Goal: Task Accomplishment & Management: Manage account settings

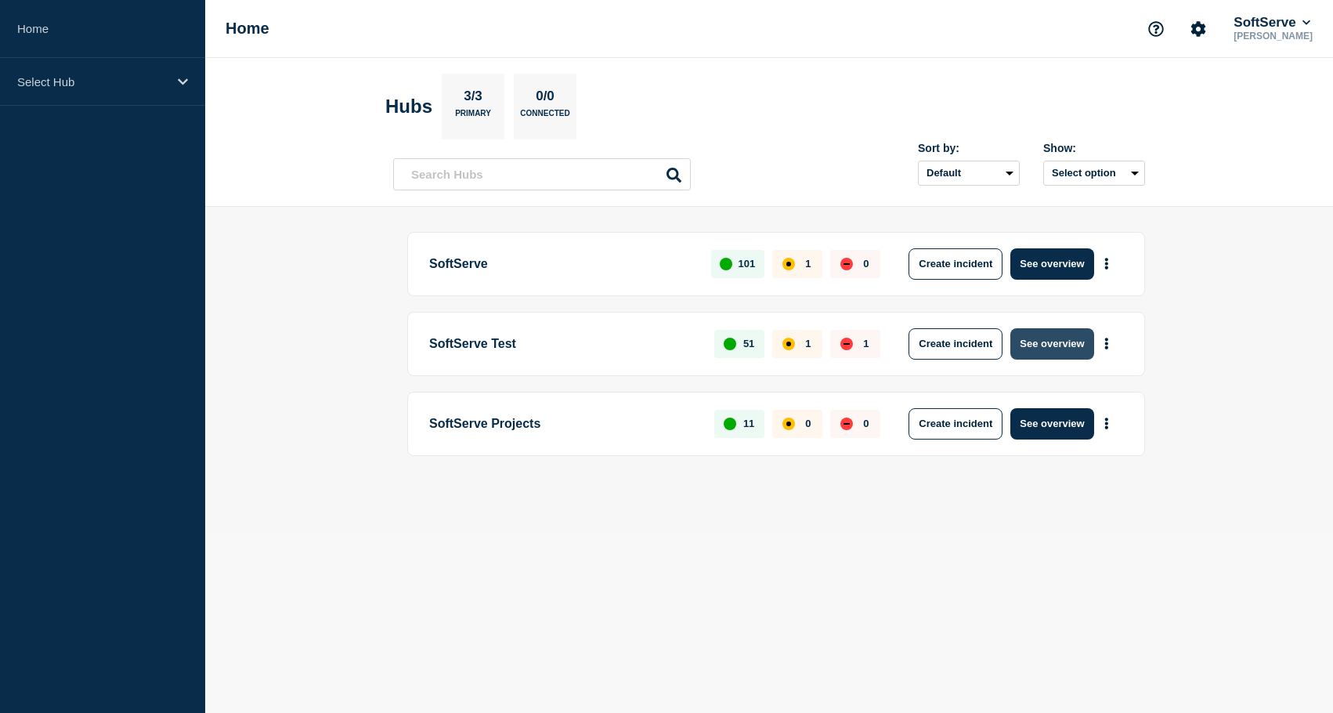
click at [1052, 335] on button "See overview" at bounding box center [1052, 343] width 83 height 31
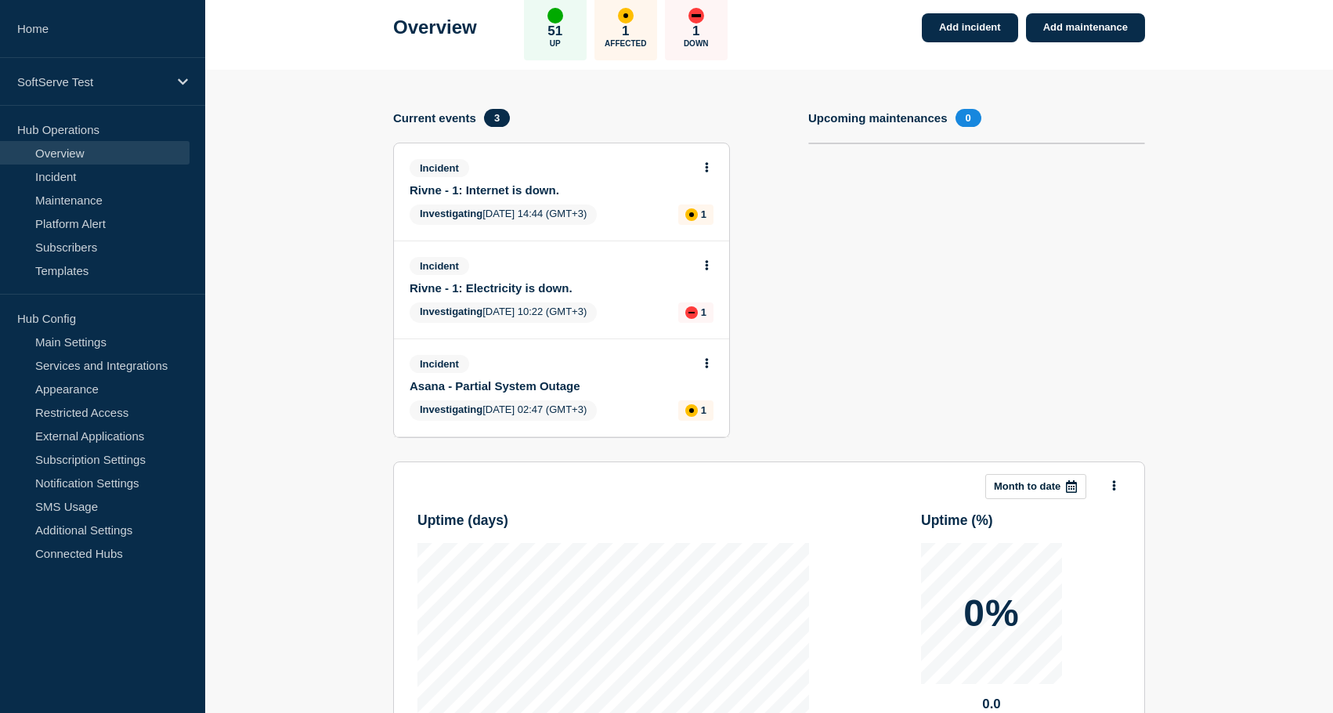
scroll to position [72, 0]
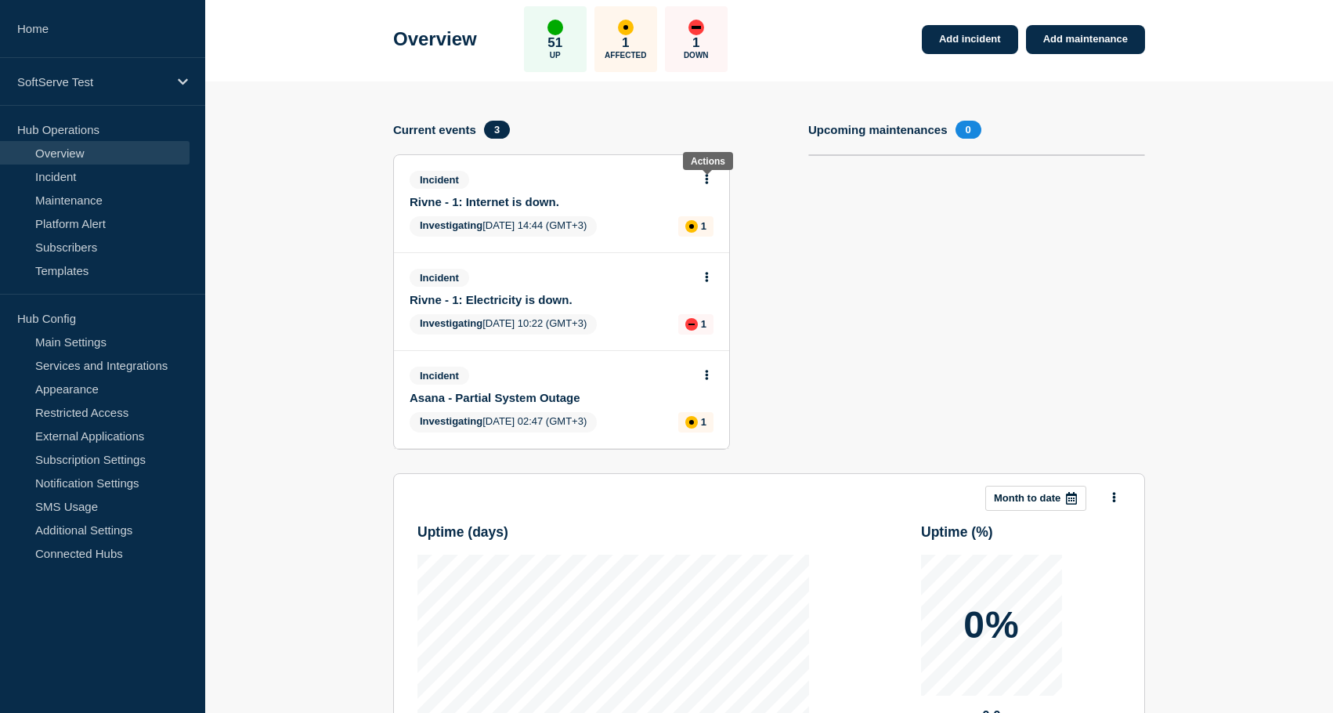
click at [710, 183] on button at bounding box center [706, 179] width 13 height 13
click at [805, 220] on div "Add incident Add maintenance Current events 3 Incident Rivne - 1: Internet is d…" at bounding box center [769, 297] width 752 height 353
click at [711, 184] on button at bounding box center [706, 179] width 13 height 13
click at [714, 243] on link "Update incident" at bounding box center [705, 242] width 76 height 13
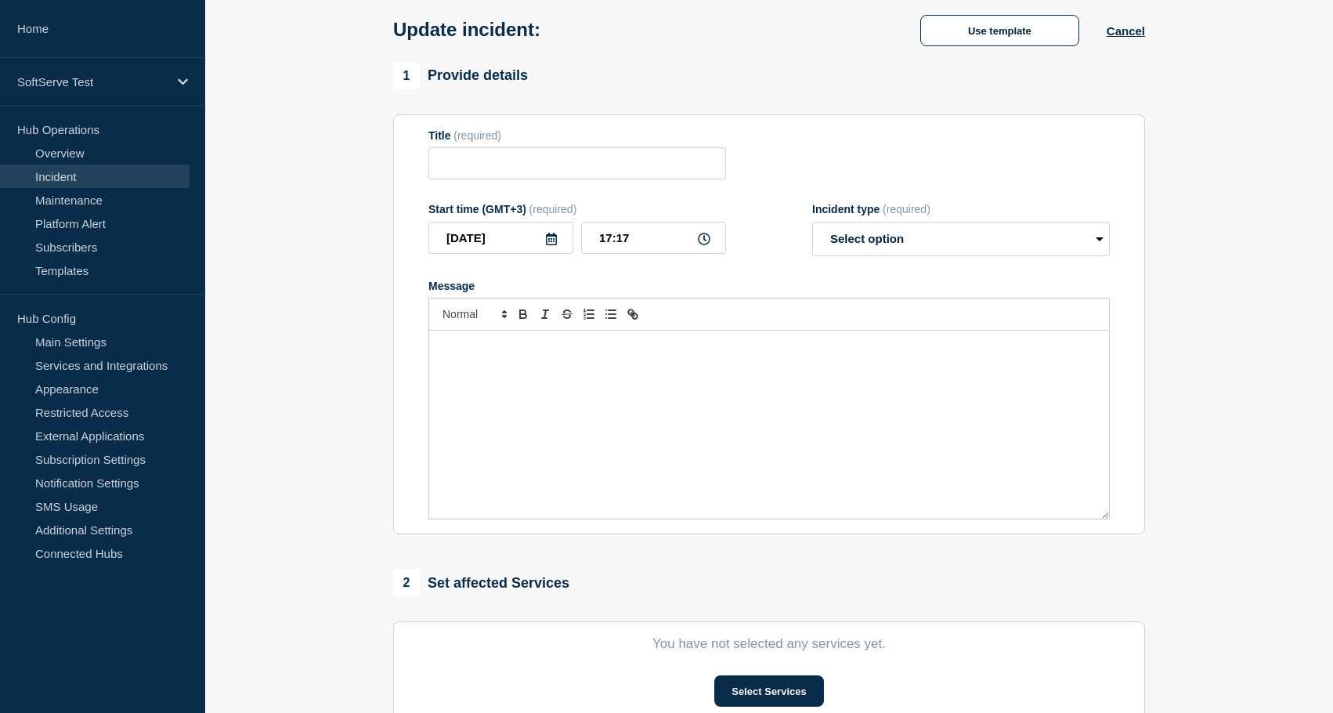
type input "Rivne - 1: Internet is down."
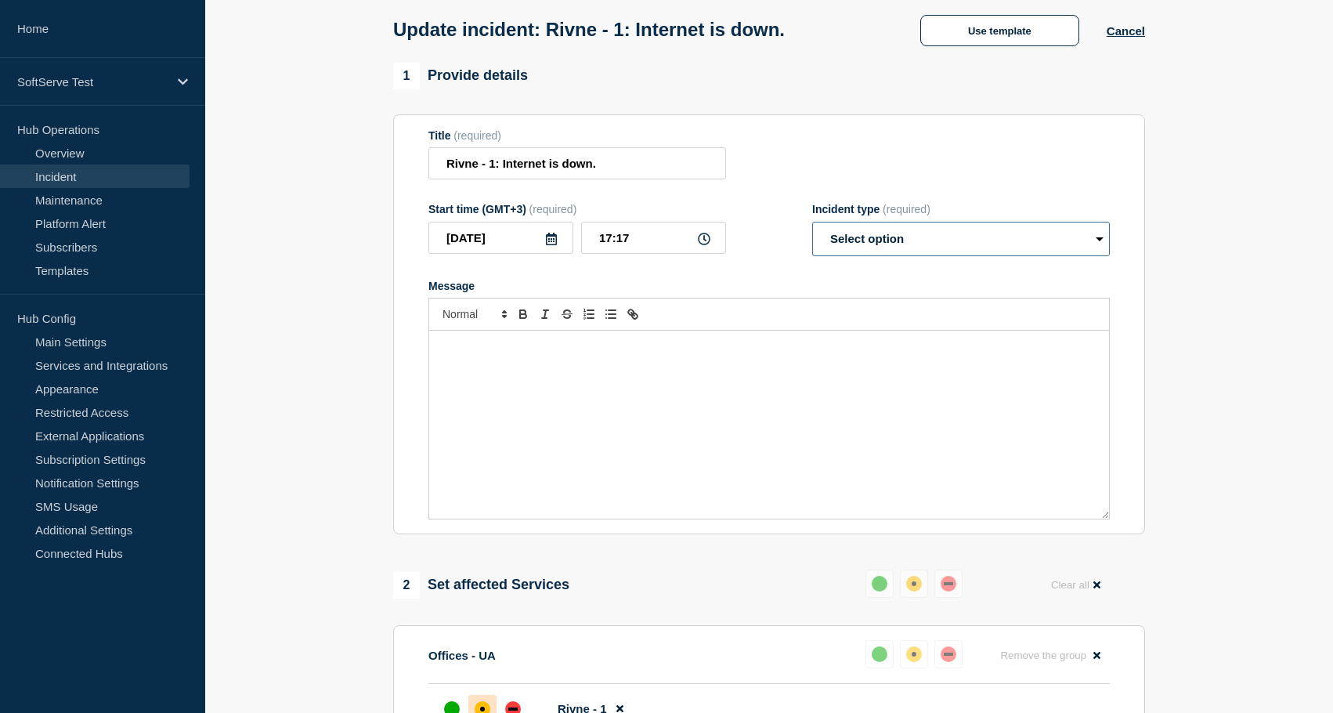
click at [864, 246] on select "Select option Investigating Identified Monitoring Resolved" at bounding box center [961, 239] width 298 height 34
select select "resolved"
click at [812, 232] on select "Select option Investigating Identified Monitoring Resolved" at bounding box center [961, 239] width 298 height 34
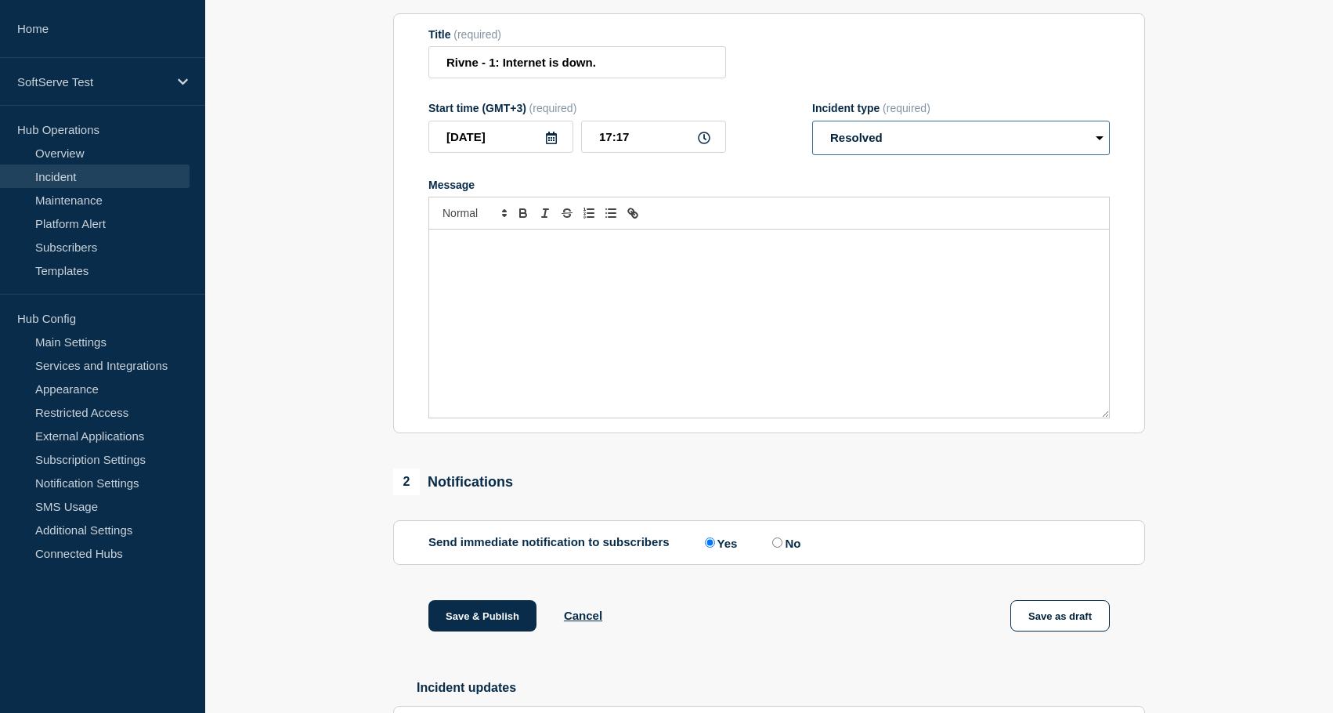
scroll to position [249, 0]
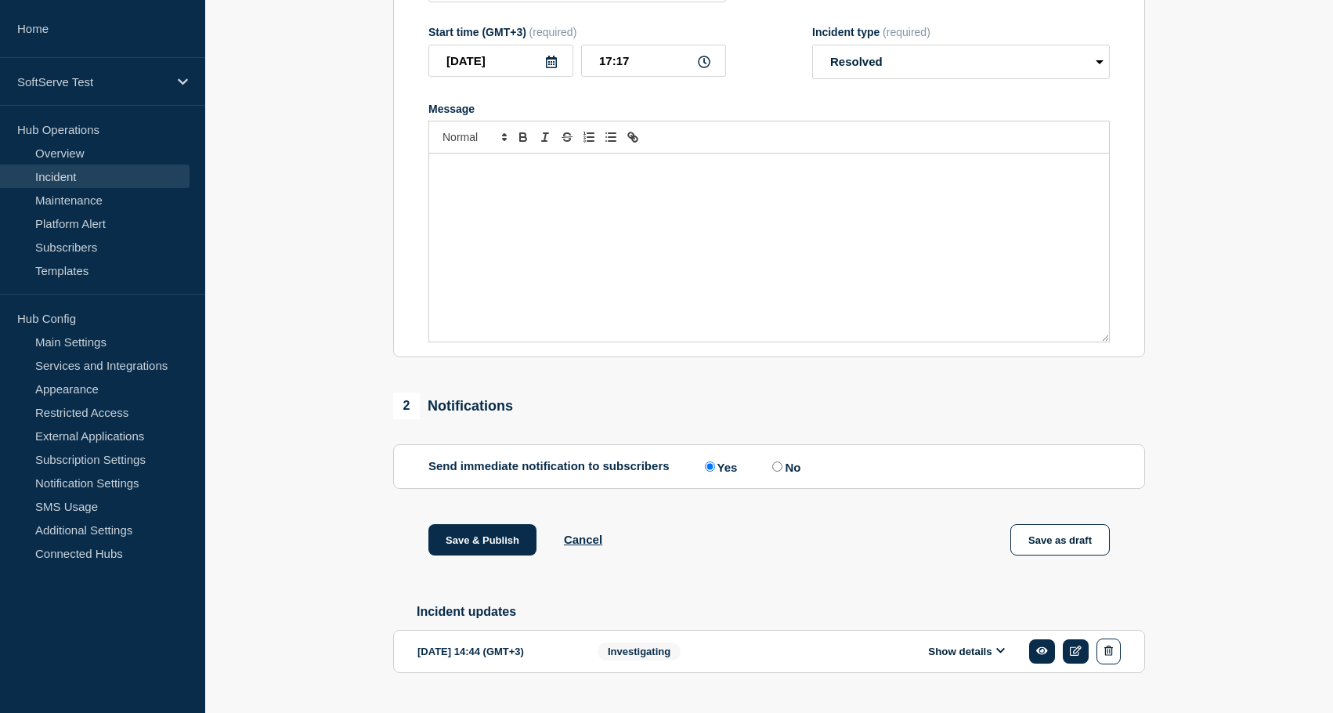
click at [769, 474] on label "No" at bounding box center [785, 466] width 32 height 15
click at [772, 472] on input "No" at bounding box center [777, 466] width 10 height 10
radio input "true"
radio input "false"
click at [462, 555] on button "Save & Publish" at bounding box center [483, 539] width 108 height 31
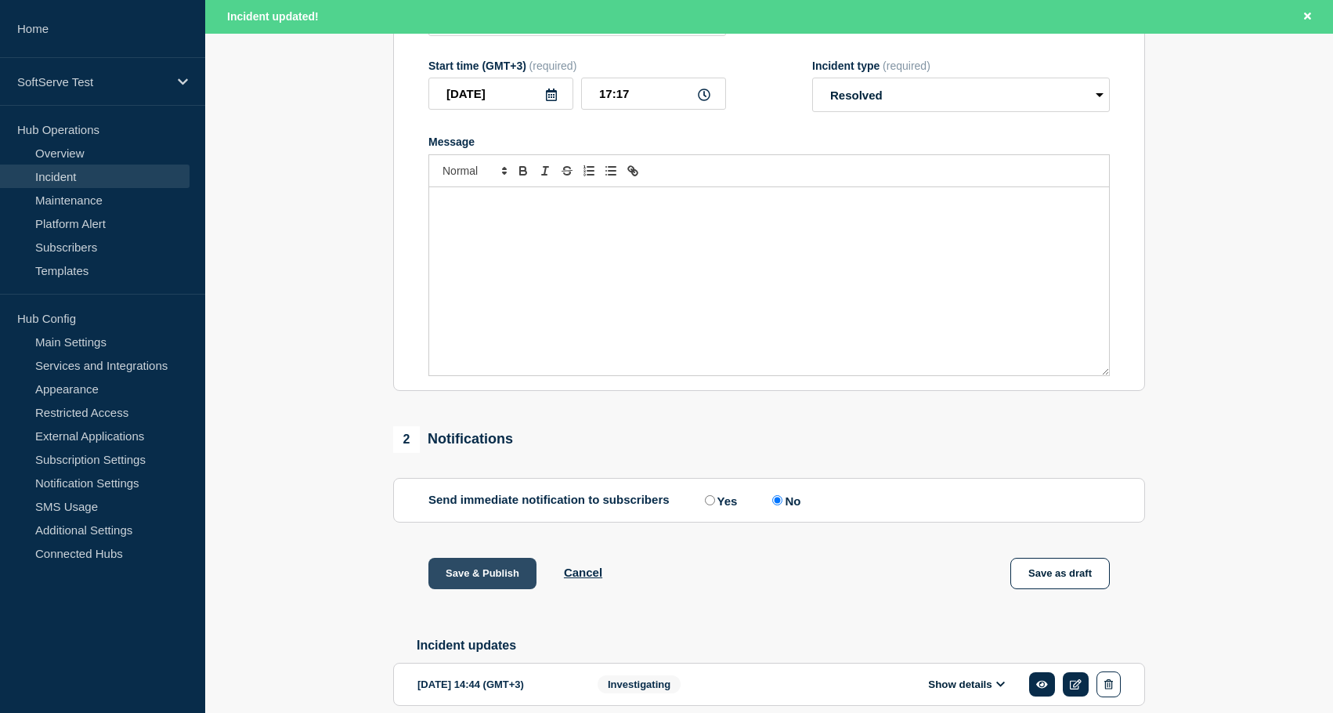
scroll to position [283, 0]
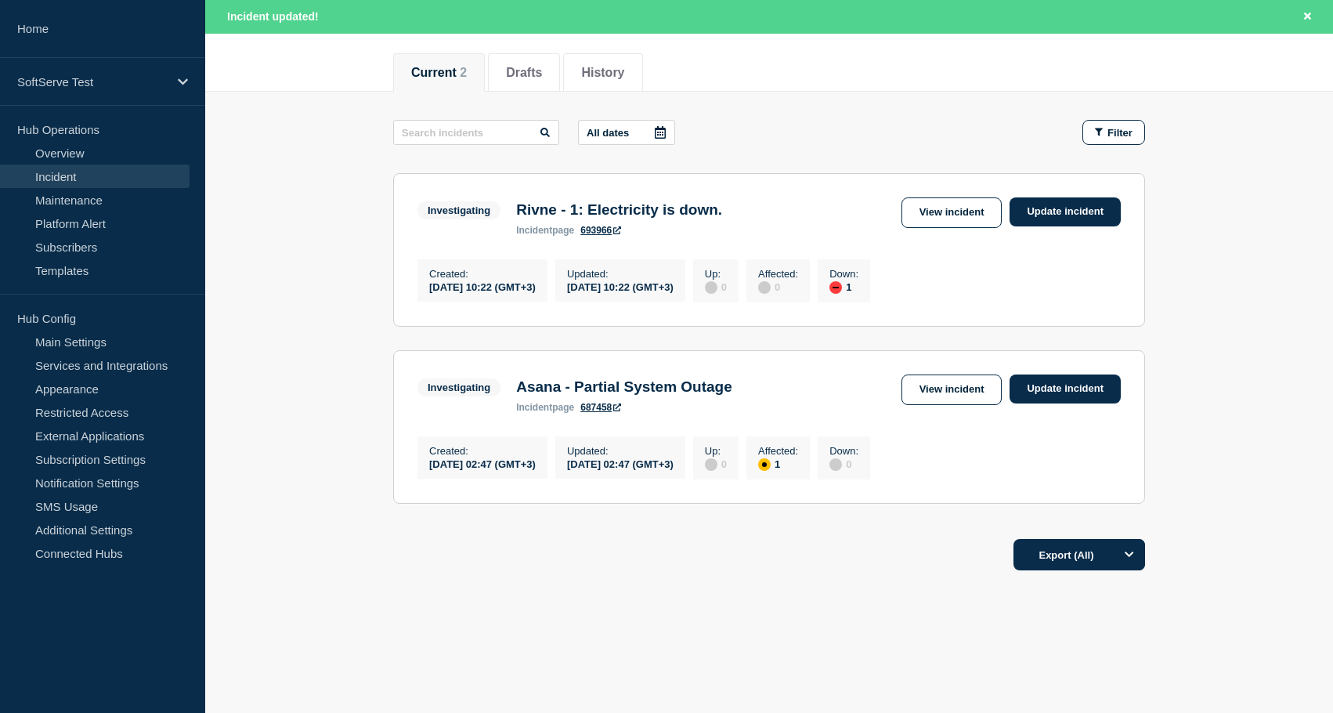
scroll to position [201, 0]
click at [1098, 197] on link "Update incident" at bounding box center [1065, 211] width 111 height 29
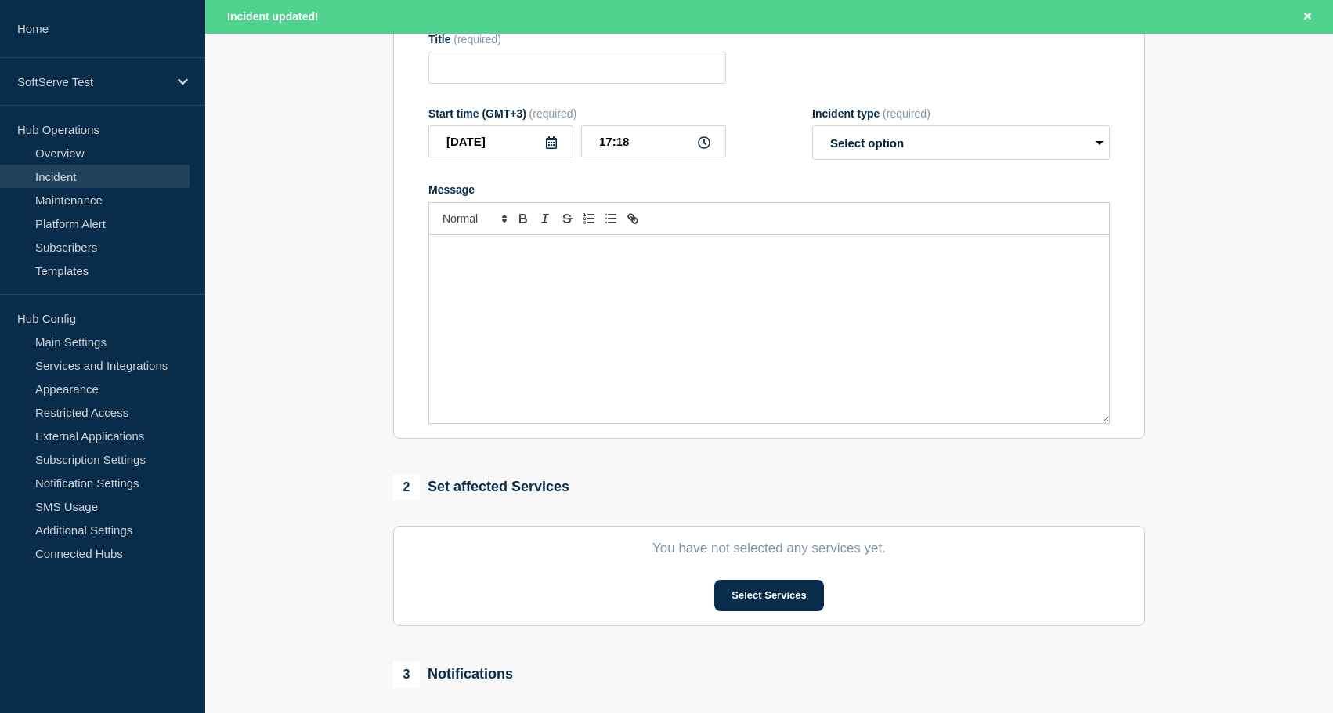
type input "Rivne - 1: Electricity is down."
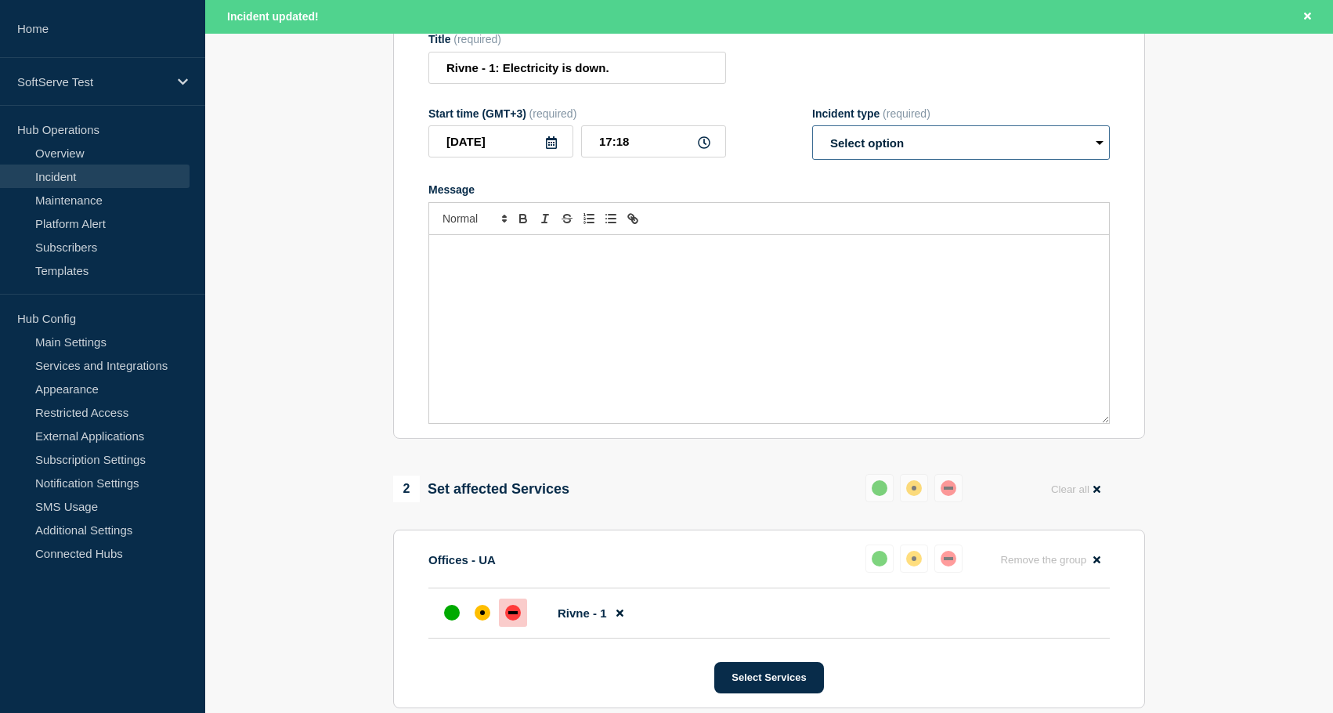
click at [942, 156] on select "Select option Investigating Identified Monitoring Resolved" at bounding box center [961, 142] width 298 height 34
select select "resolved"
click at [812, 136] on select "Select option Investigating Identified Monitoring Resolved" at bounding box center [961, 142] width 298 height 34
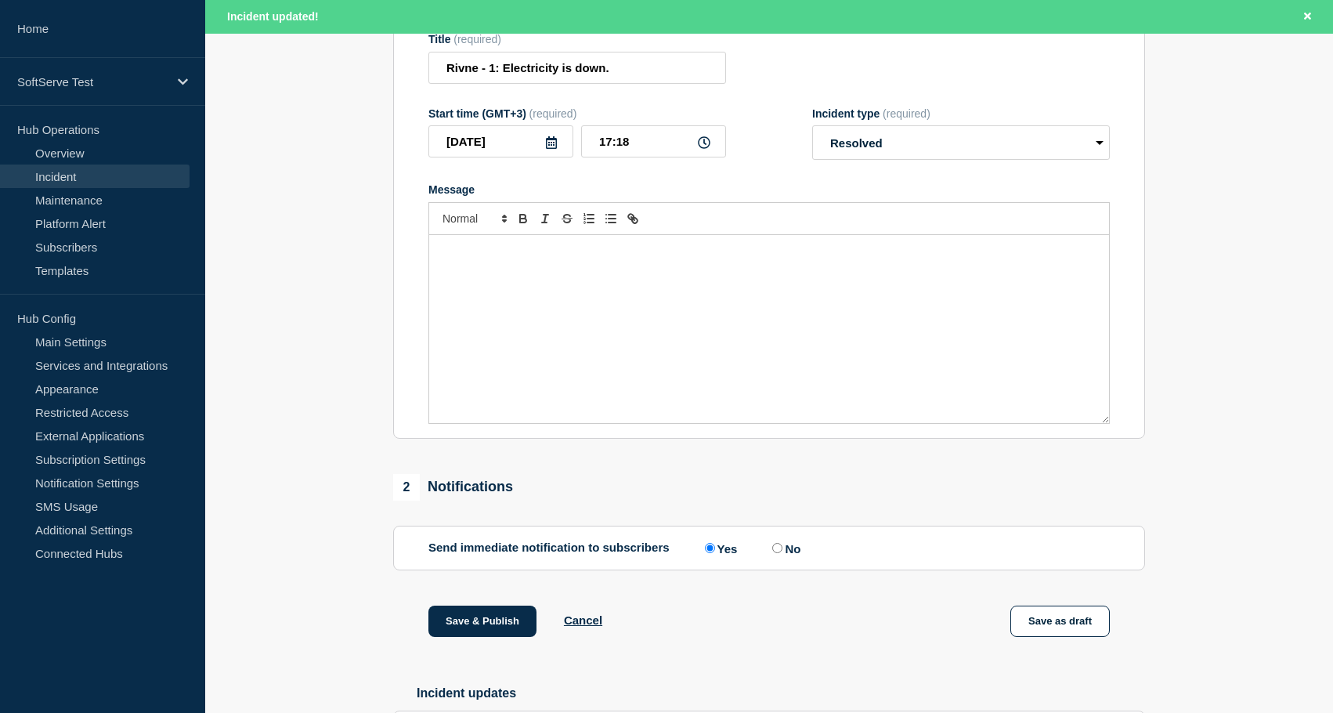
click at [779, 553] on input "No" at bounding box center [777, 548] width 10 height 10
radio input "true"
radio input "false"
click at [515, 635] on button "Save & Publish" at bounding box center [483, 621] width 108 height 31
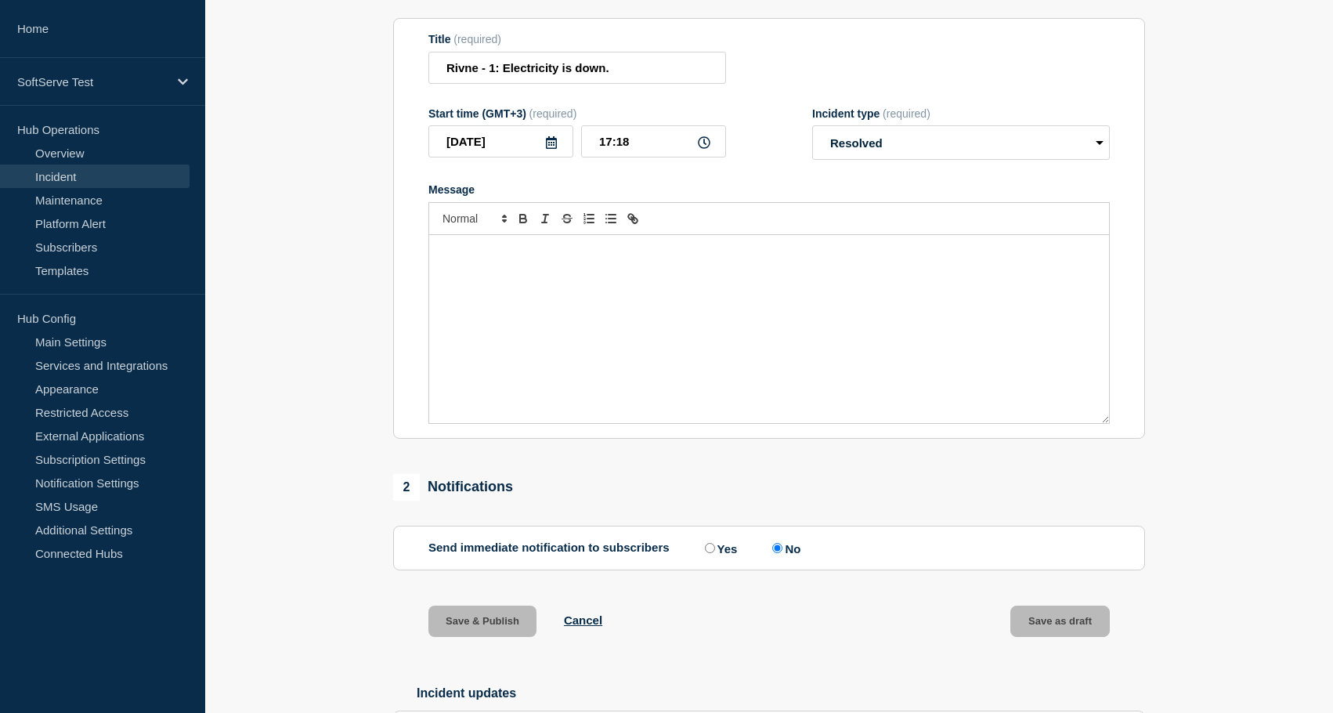
scroll to position [168, 0]
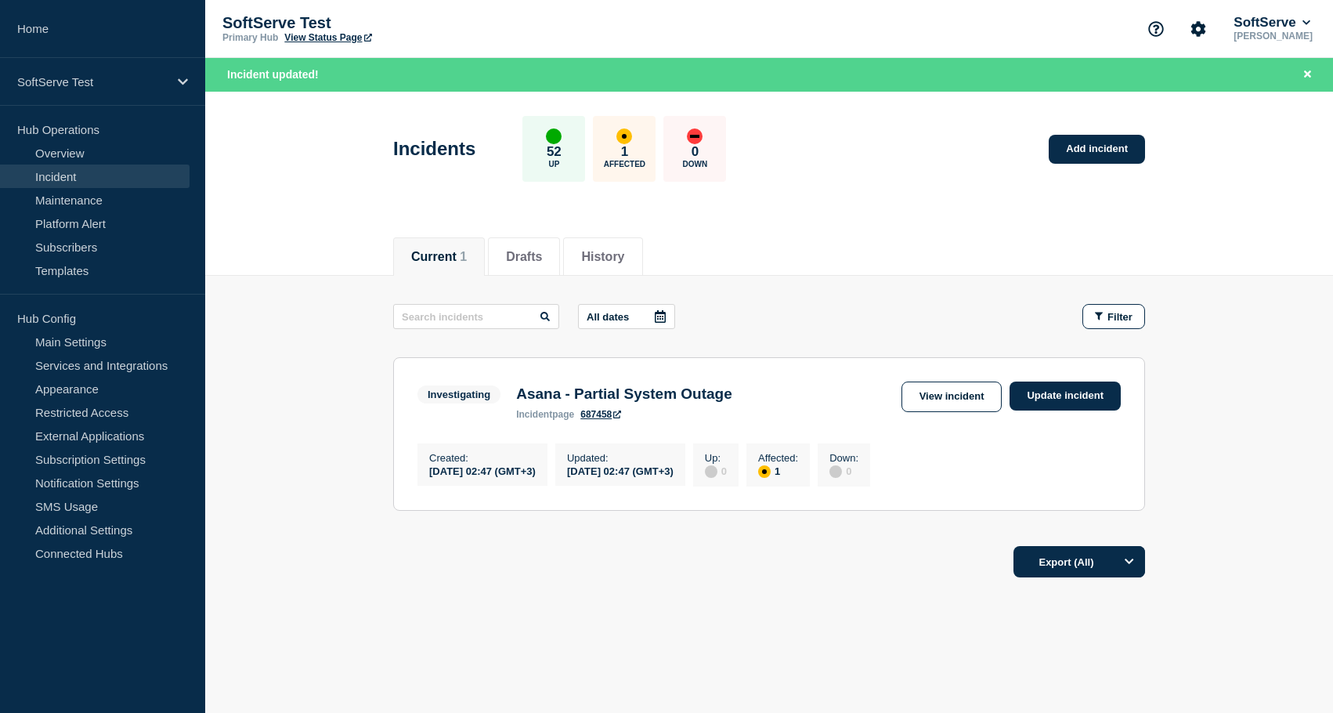
click at [1074, 379] on section "Investigating Asana - Partial System Outage incident page 687458 View incident …" at bounding box center [769, 434] width 752 height 154
click at [1073, 389] on link "Update incident" at bounding box center [1065, 396] width 111 height 29
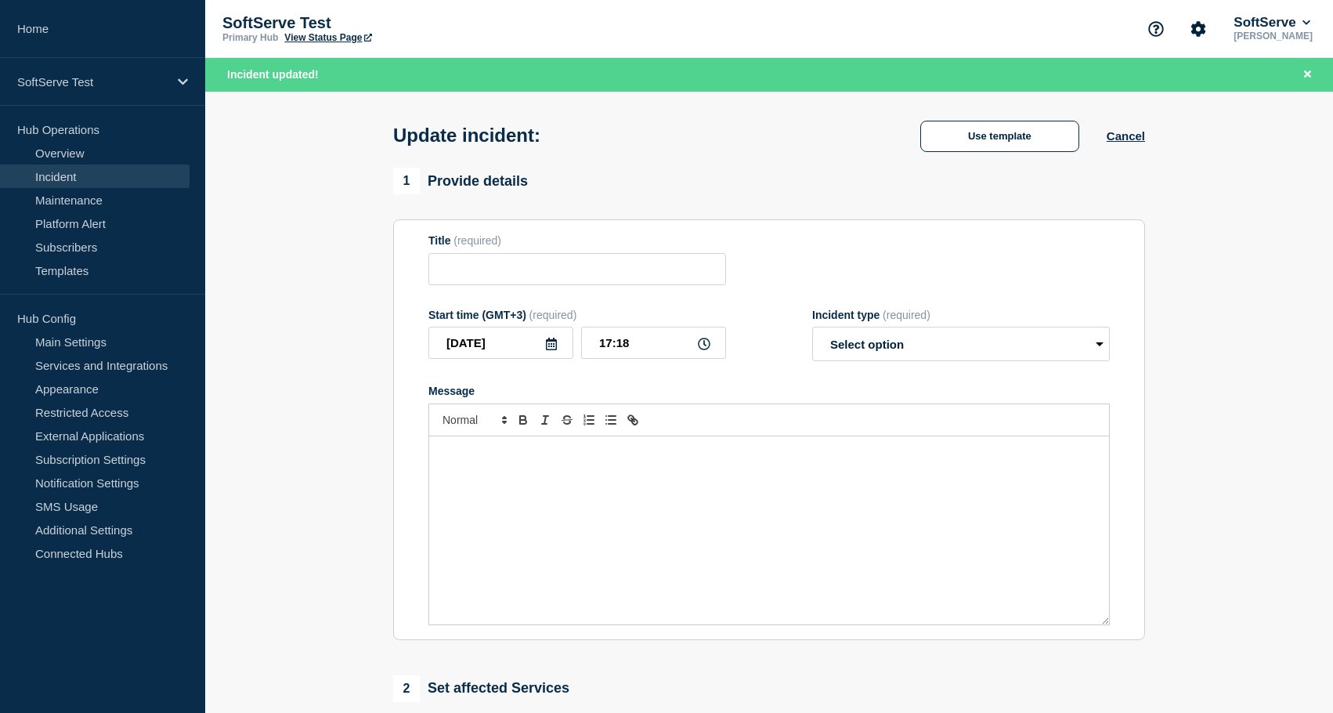
type input "Asana - Partial System Outage"
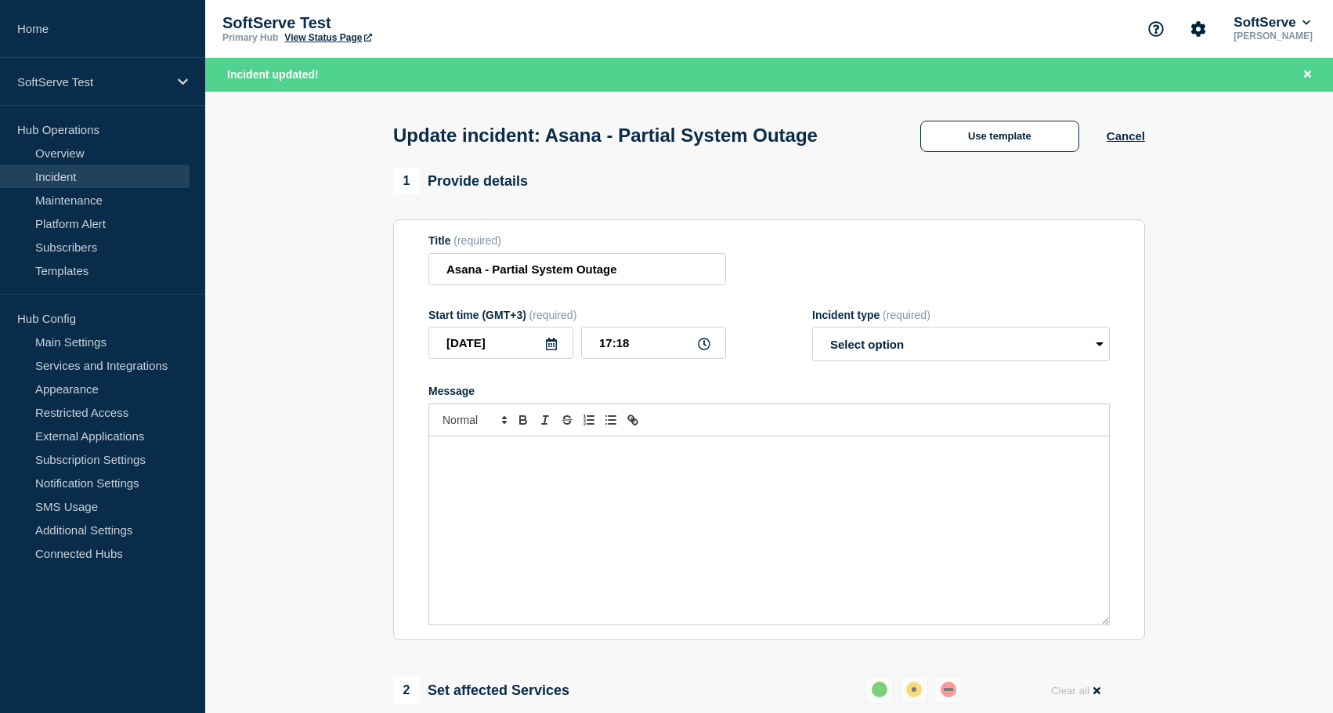
click at [820, 357] on select "Select option Investigating Identified Monitoring Resolved" at bounding box center [961, 344] width 298 height 34
select select "resolved"
click at [812, 338] on select "Select option Investigating Identified Monitoring Resolved" at bounding box center [961, 344] width 298 height 34
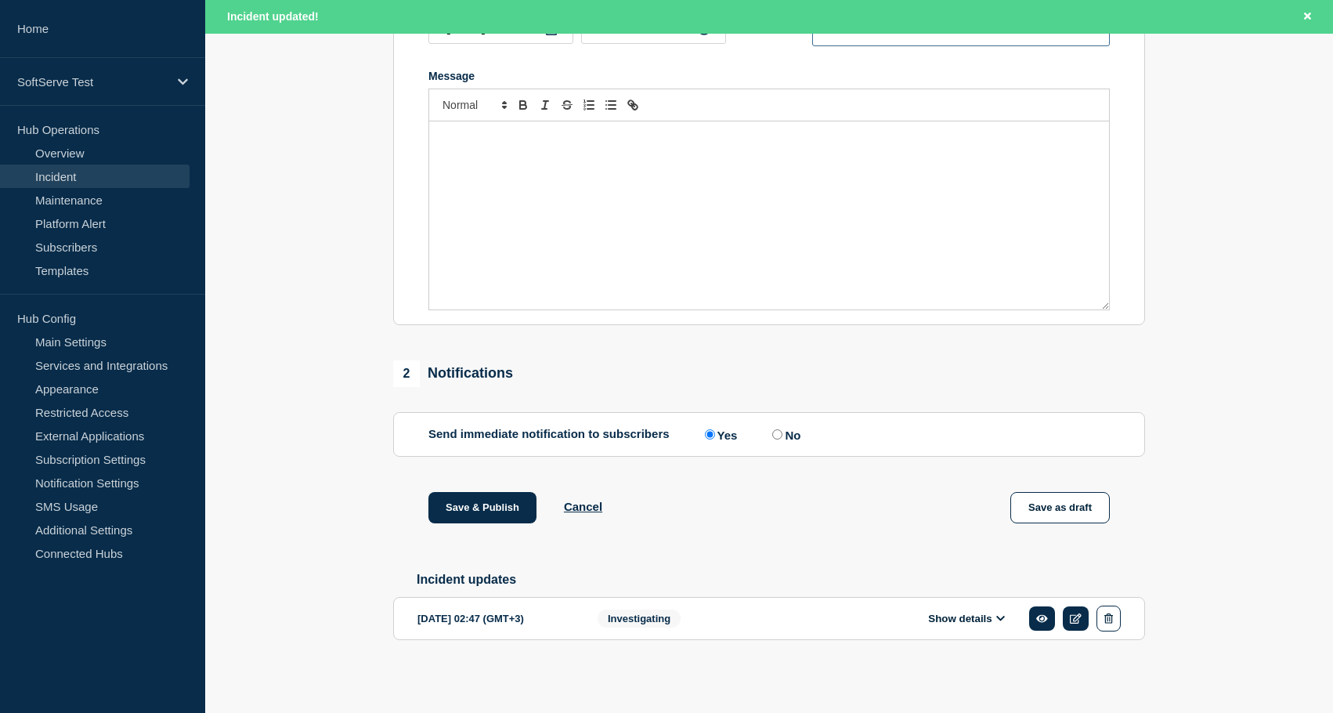
scroll to position [335, 0]
click at [805, 427] on div "Send immediate notification to subscribers Yes No" at bounding box center [770, 434] width 682 height 15
click at [786, 427] on label "No" at bounding box center [785, 434] width 32 height 15
click at [783, 429] on input "No" at bounding box center [777, 434] width 10 height 10
radio input "true"
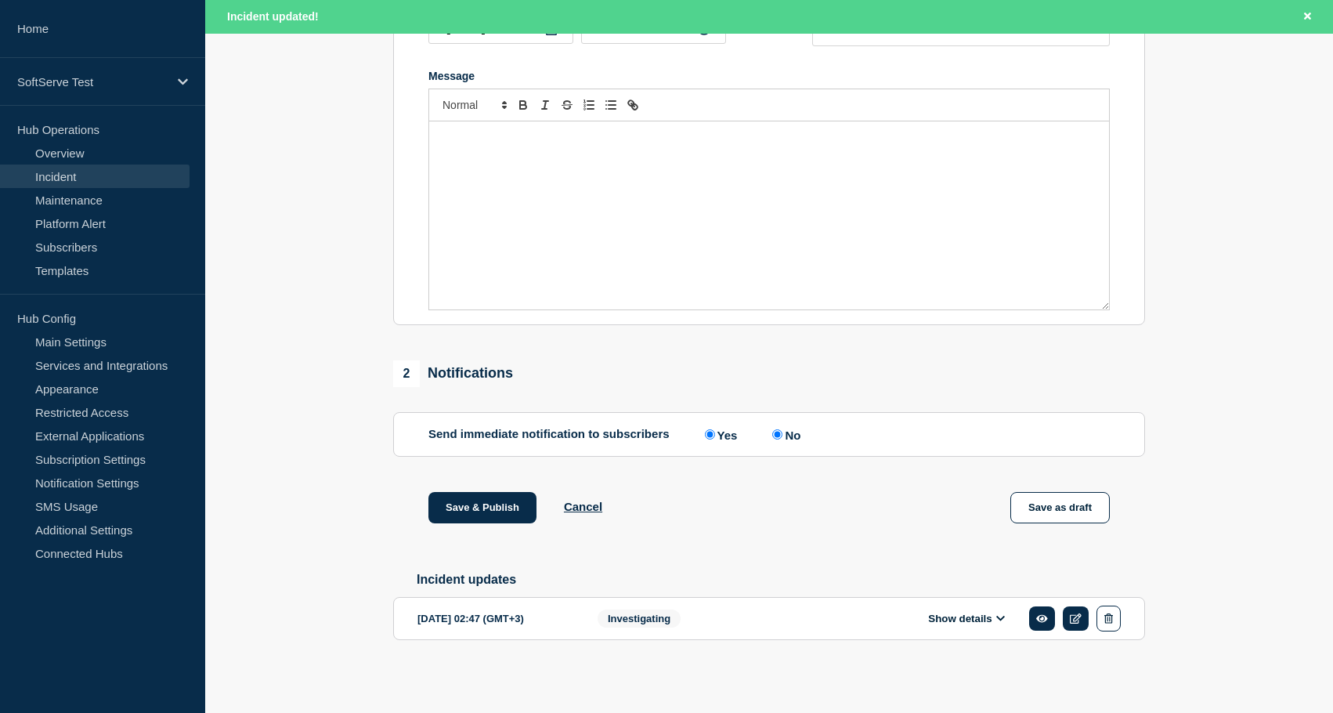
radio input "false"
click at [507, 495] on button "Save & Publish" at bounding box center [483, 507] width 108 height 31
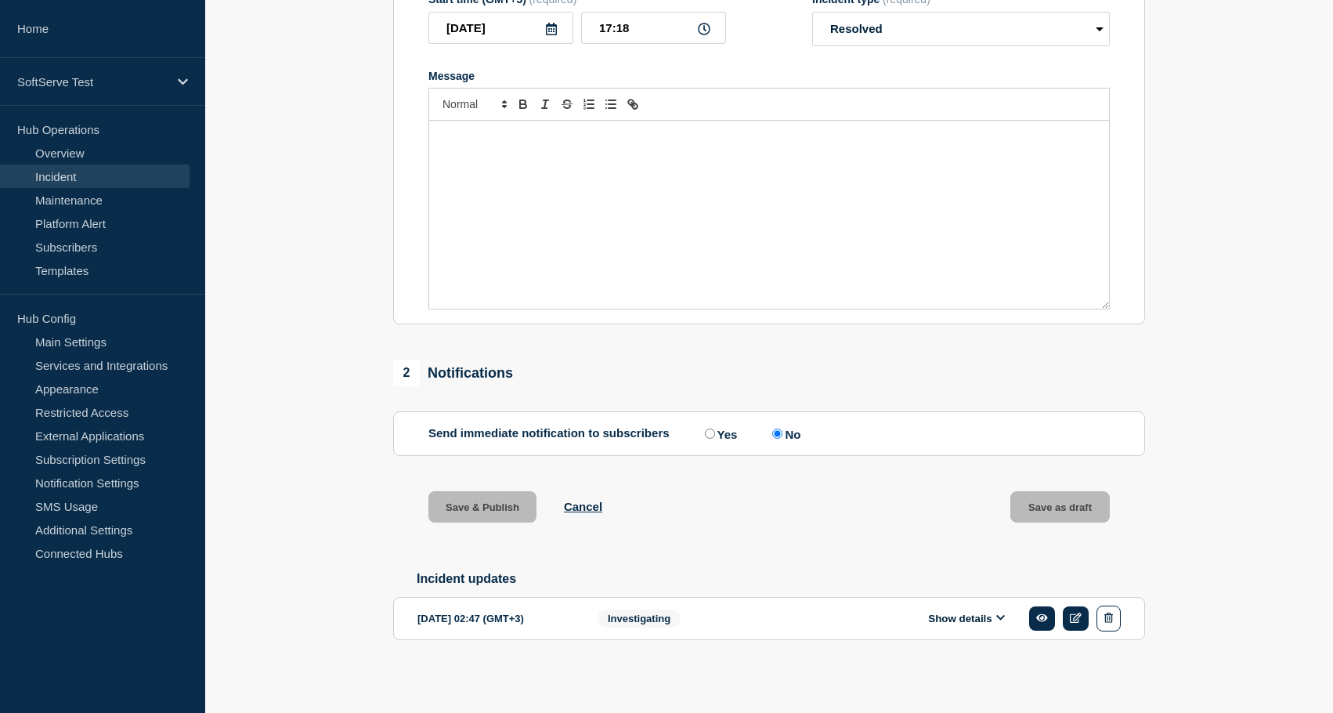
scroll to position [302, 0]
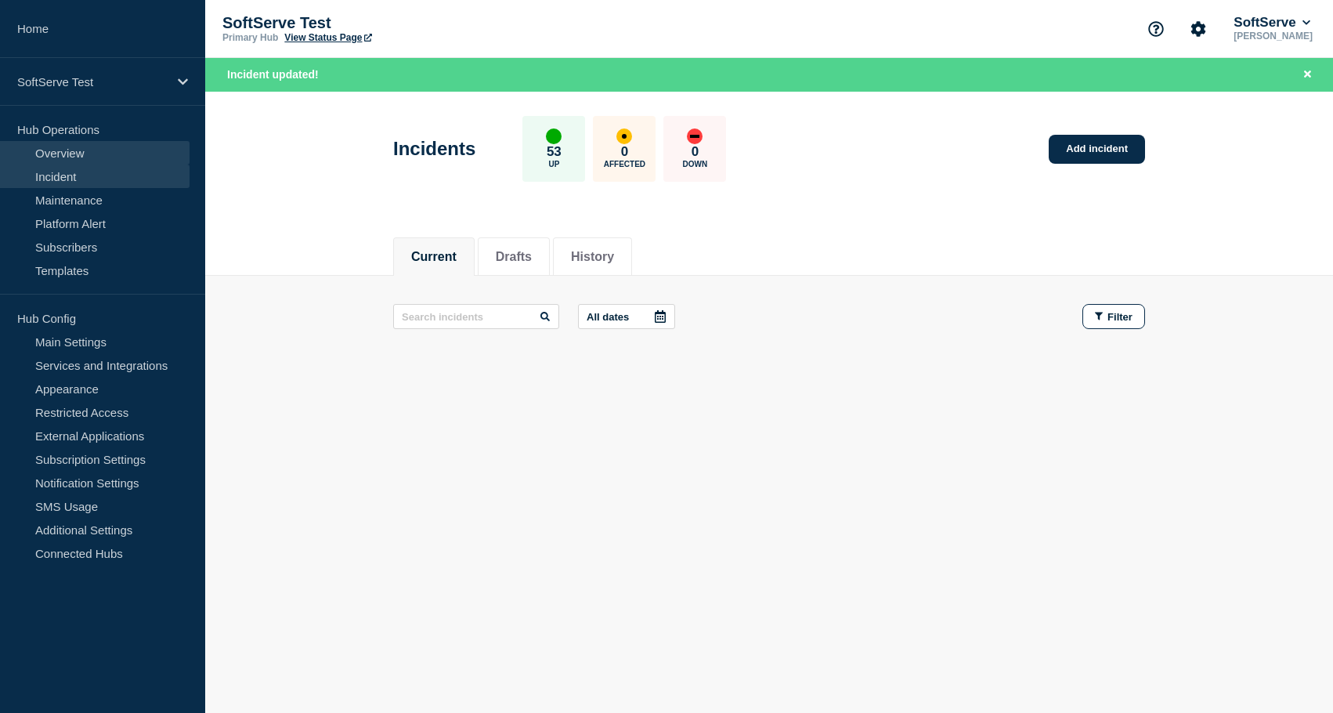
click at [59, 157] on link "Overview" at bounding box center [95, 153] width 190 height 24
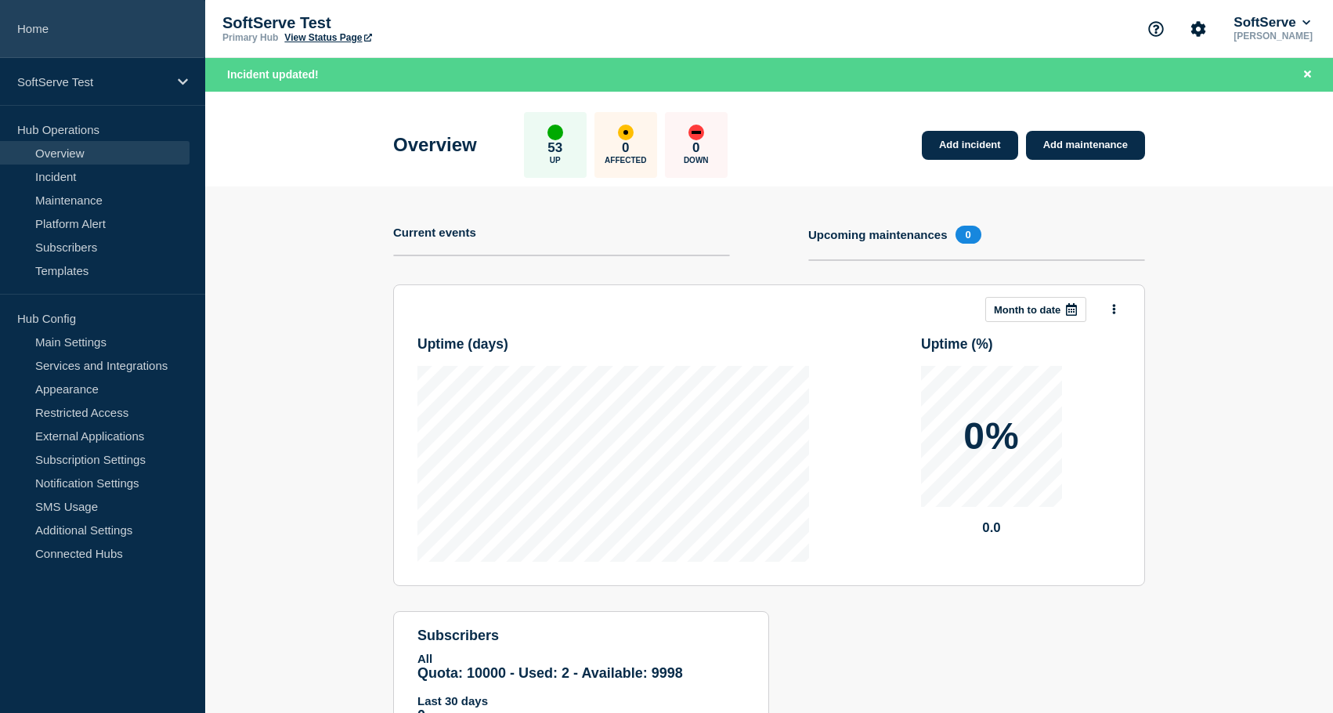
click at [56, 34] on link "Home" at bounding box center [102, 29] width 205 height 58
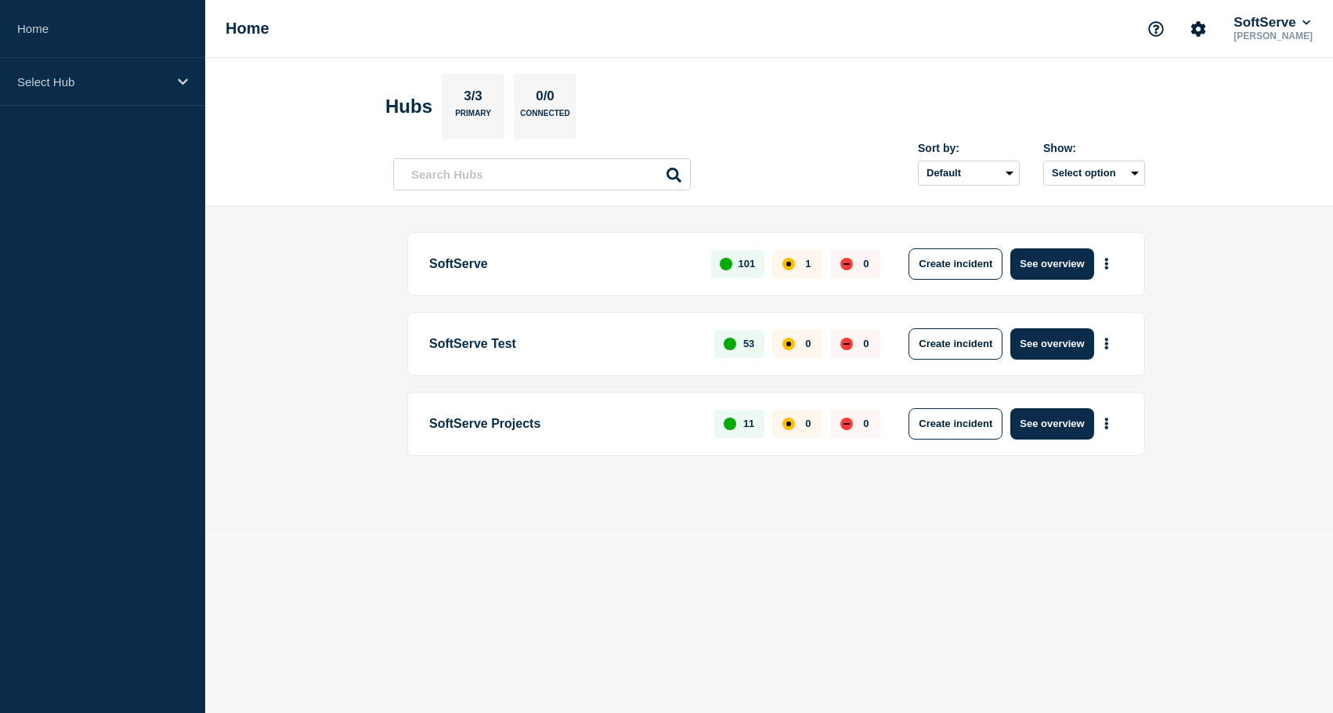
click at [369, 389] on main "SoftServe 101 1 0 Create incident See overview SoftServe Test 53 0 0 Create inc…" at bounding box center [769, 370] width 1128 height 327
click at [1051, 257] on button "See overview" at bounding box center [1052, 263] width 83 height 31
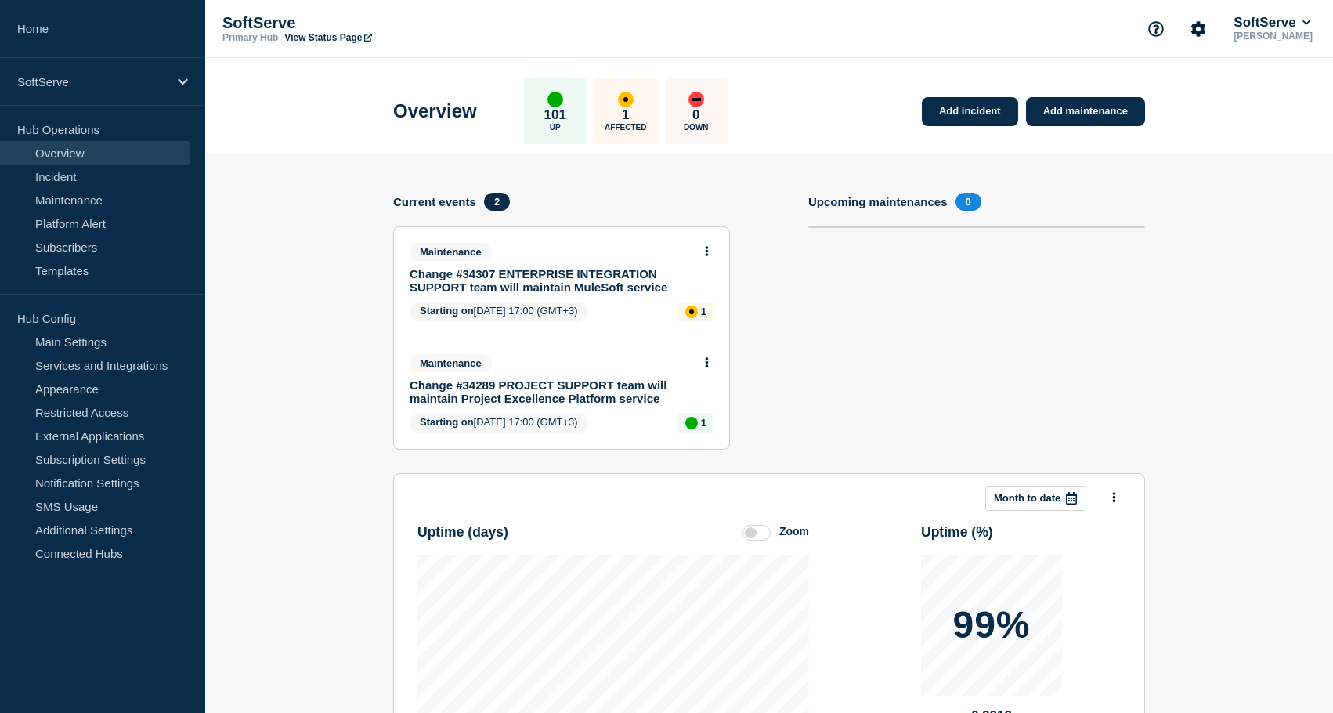
click at [298, 381] on section "Add incident Add maintenance Current events 2 Maintenance Change #34307 ENTERPR…" at bounding box center [769, 553] width 1128 height 799
click at [112, 204] on link "Maintenance" at bounding box center [95, 200] width 190 height 24
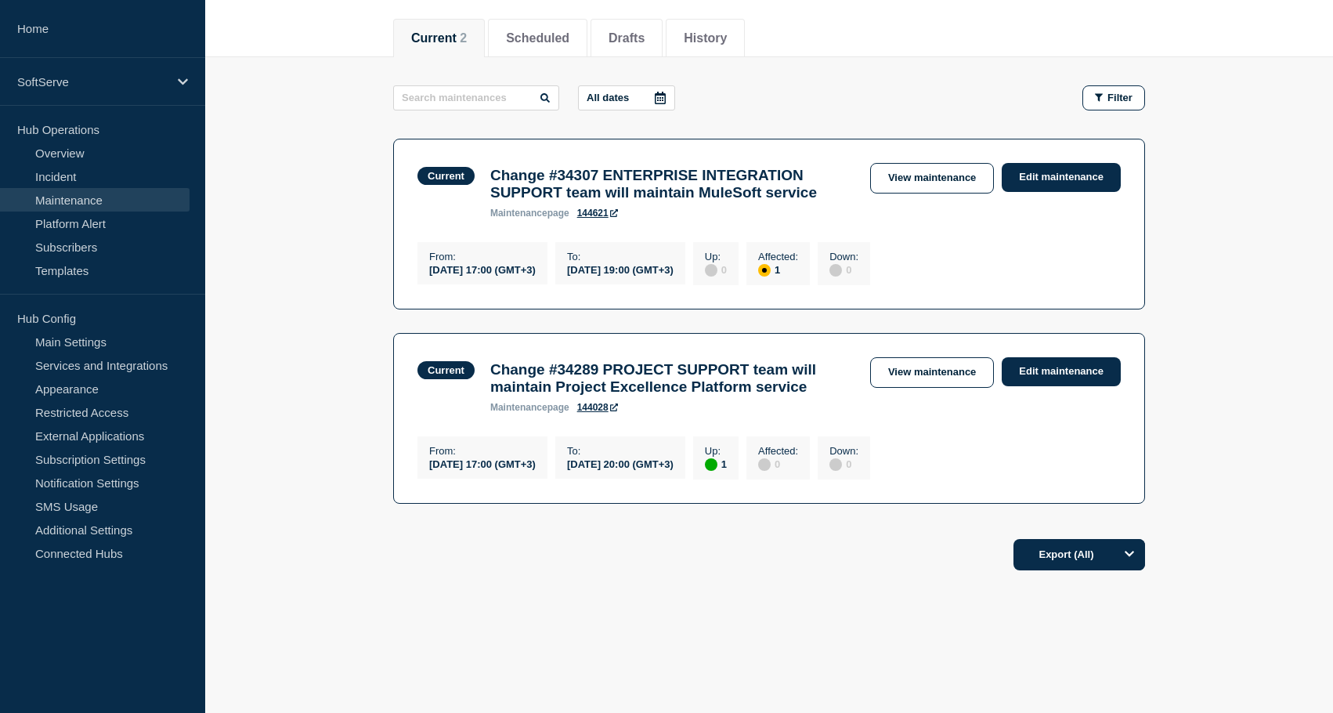
scroll to position [200, 0]
click at [1035, 170] on link "Edit maintenance" at bounding box center [1061, 177] width 119 height 29
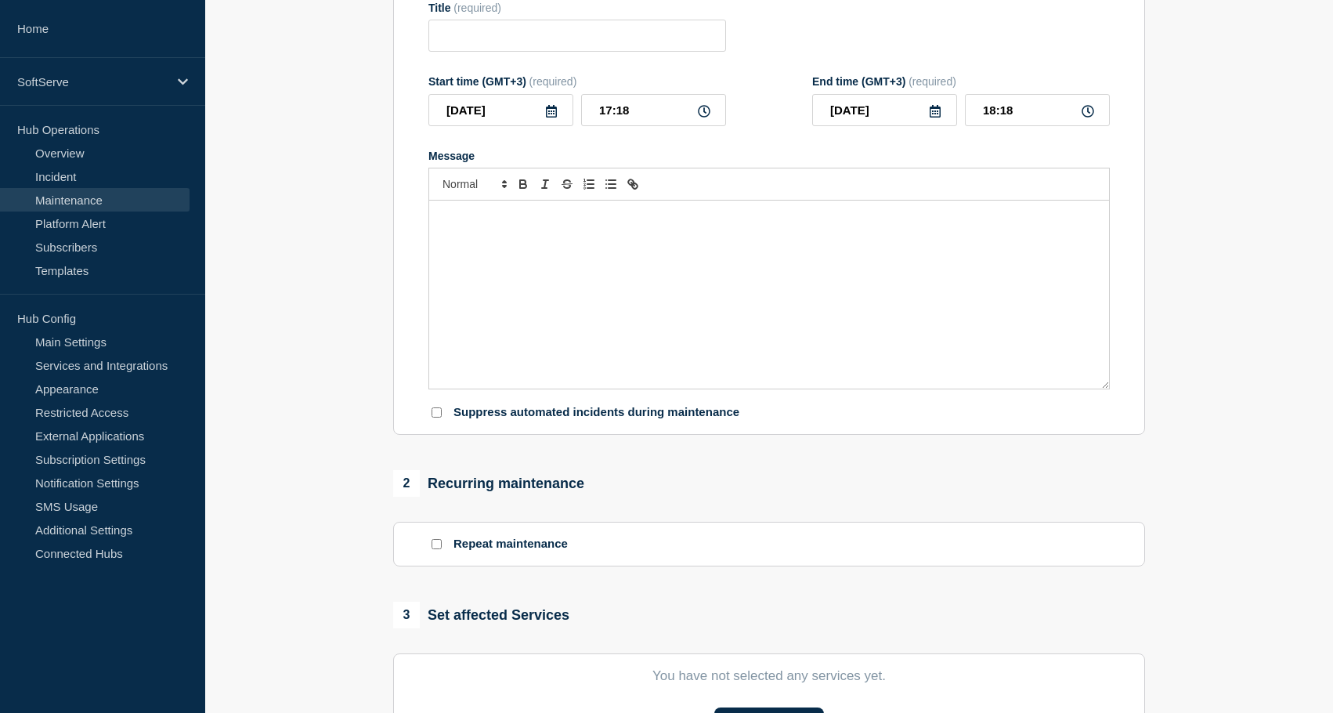
type input "Change #34307 ENTERPRISE INTEGRATION SUPPORT team will maintain MuleSoft service"
type input "17:00"
type input "19:00"
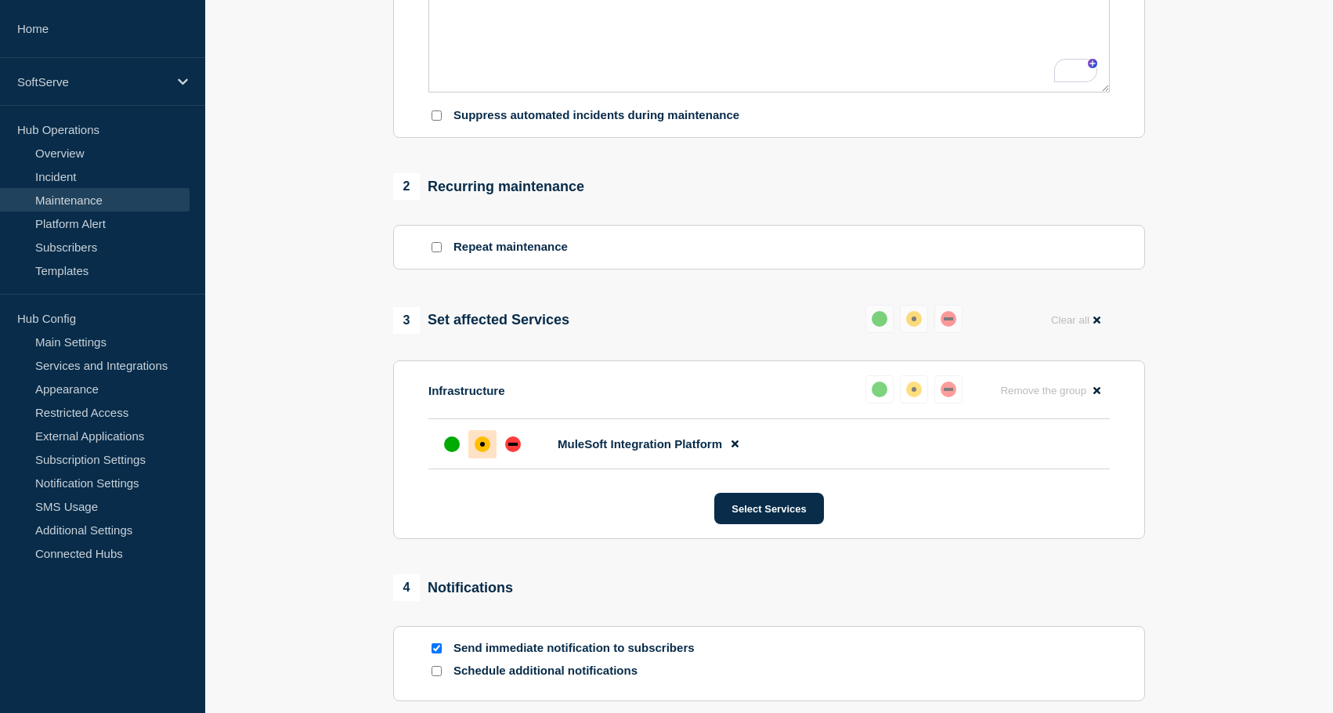
scroll to position [546, 0]
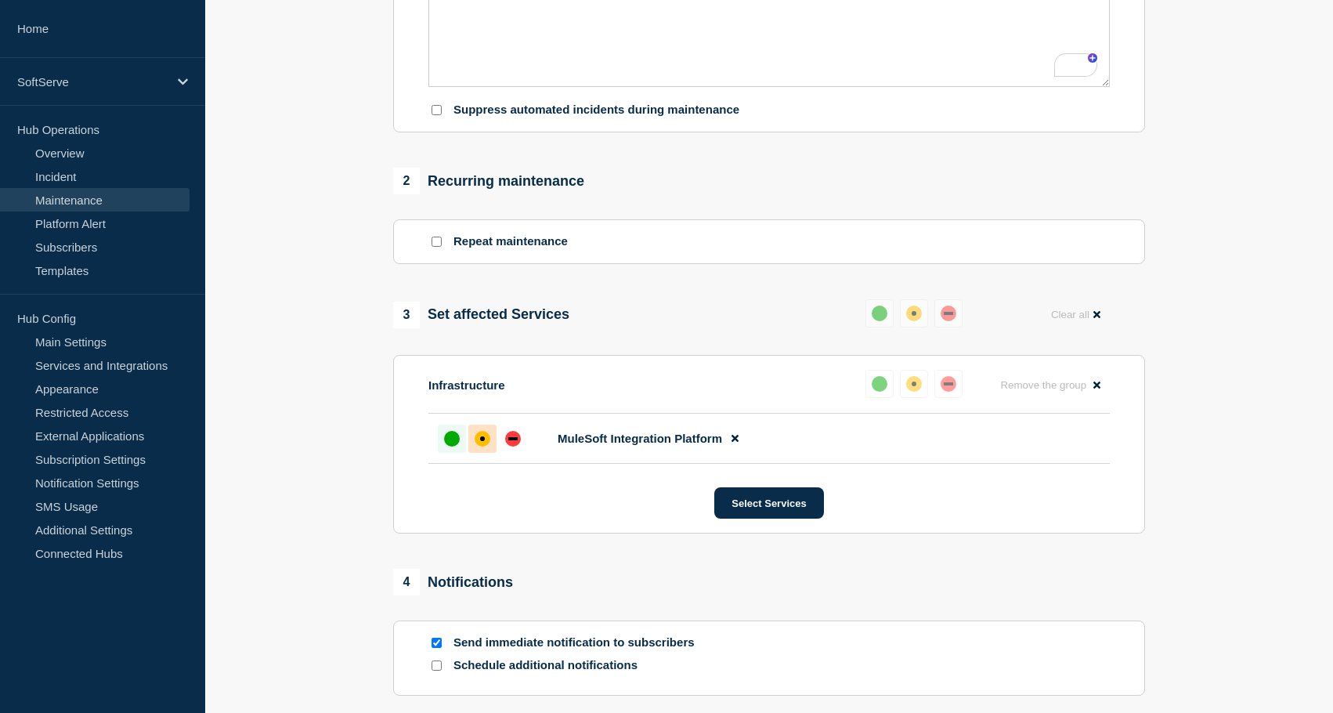
click at [458, 447] on div "up" at bounding box center [452, 439] width 16 height 16
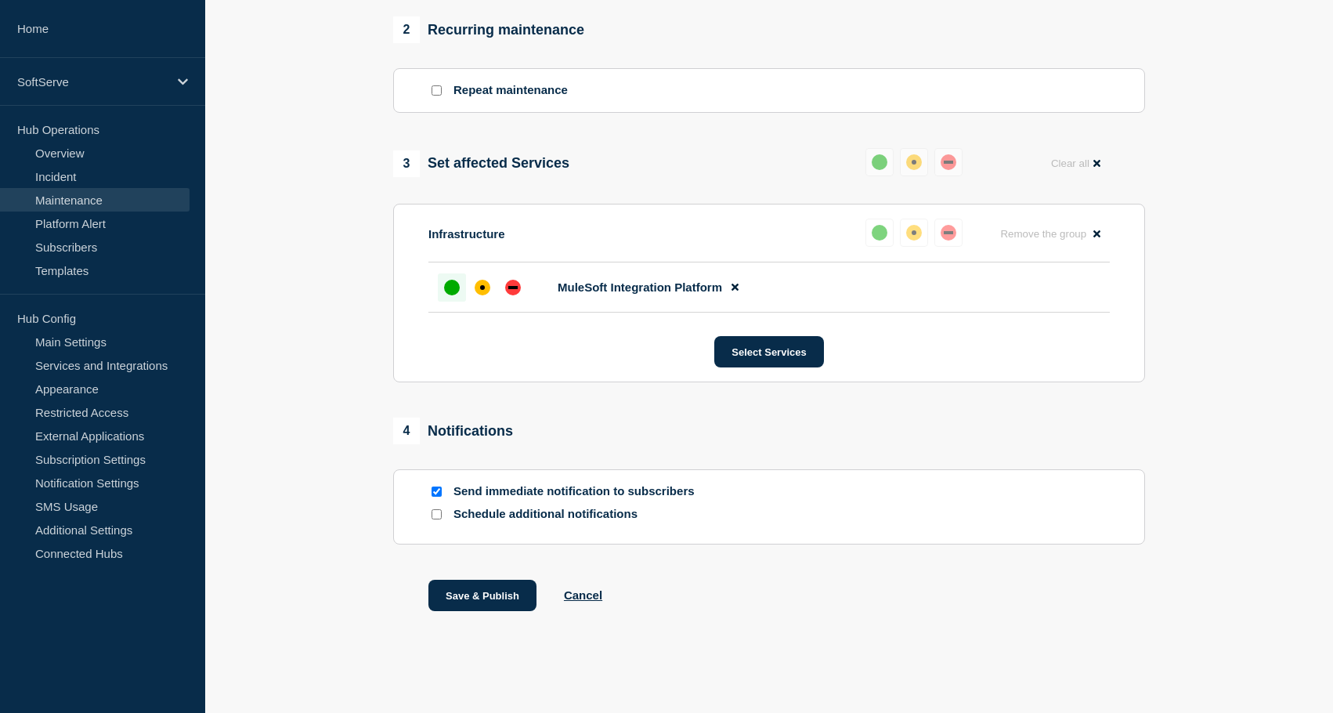
scroll to position [732, 0]
click at [517, 495] on p "Send immediate notification to subscribers" at bounding box center [579, 491] width 251 height 15
click at [439, 489] on input "Send immediate notification to subscribers" at bounding box center [437, 492] width 10 height 10
checkbox input "false"
click at [447, 585] on button "Save & Publish" at bounding box center [483, 595] width 108 height 31
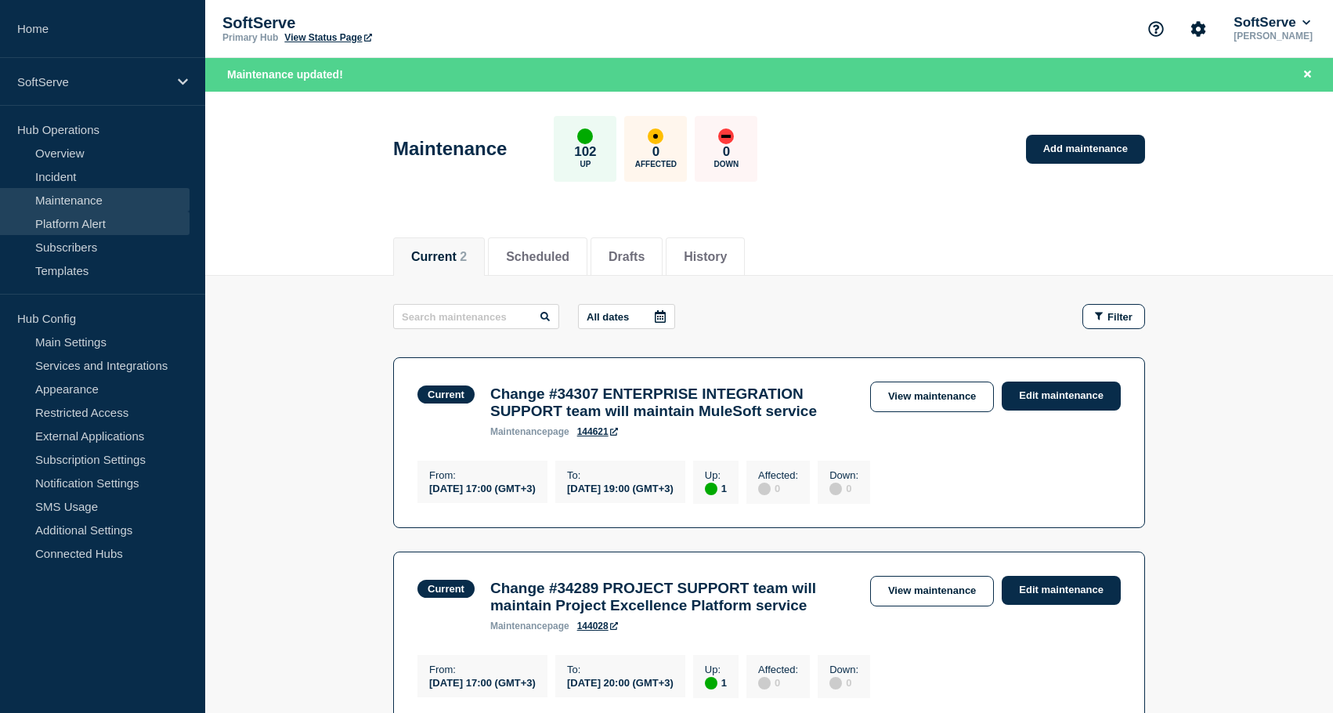
click at [98, 228] on link "Platform Alert" at bounding box center [95, 224] width 190 height 24
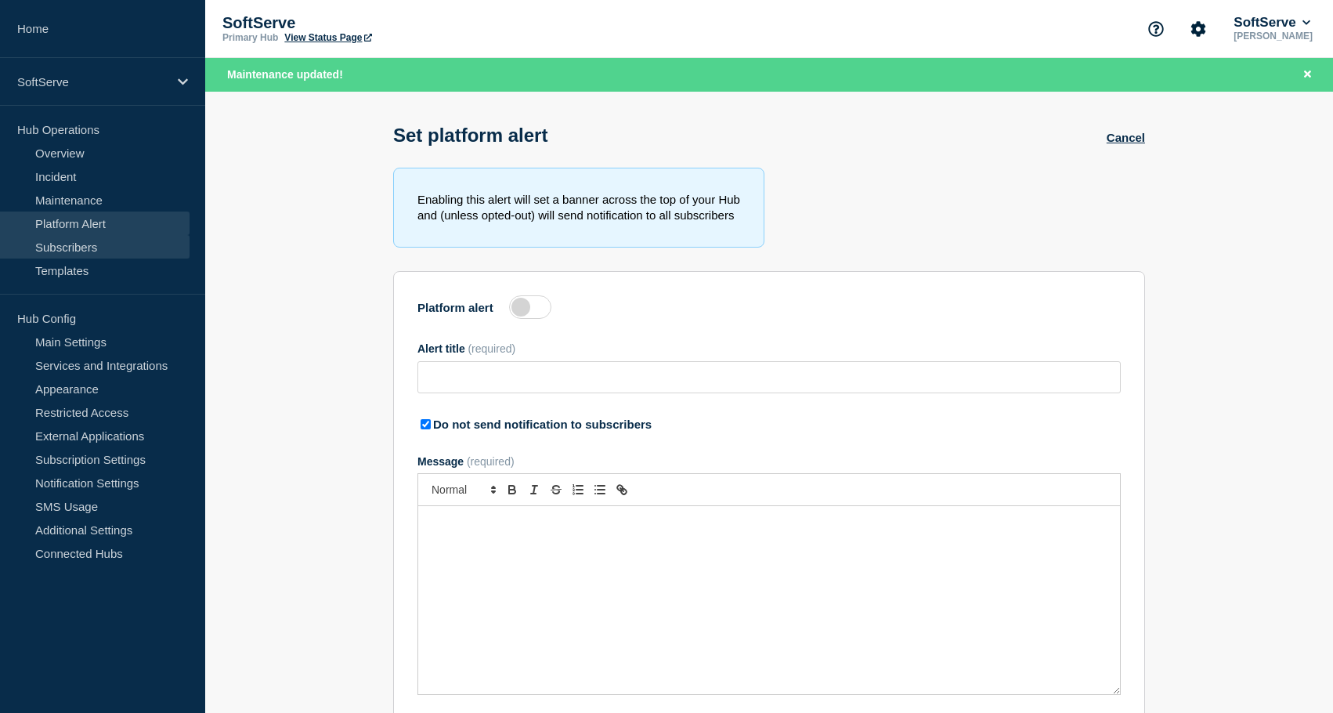
type input "Unexpected issue with Windows-based laptops (Workaround available)"
checkbox input "true"
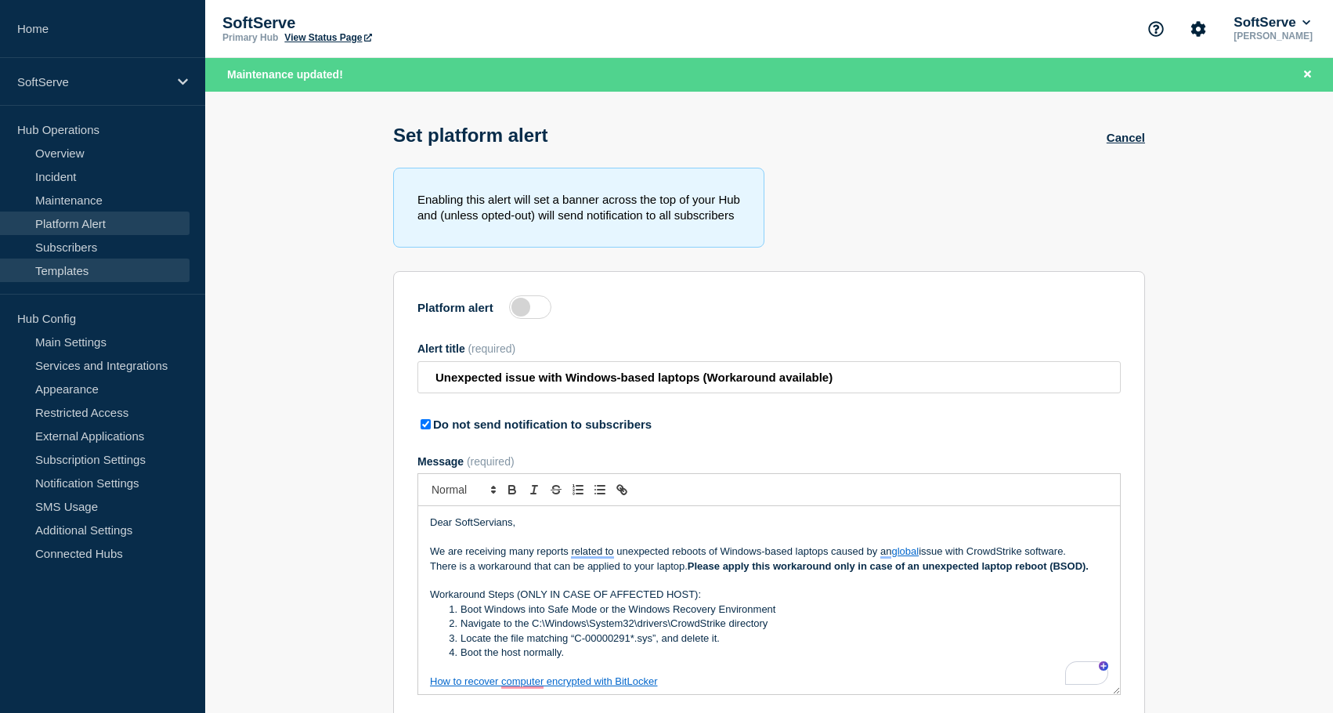
click at [81, 267] on link "Templates" at bounding box center [95, 271] width 190 height 24
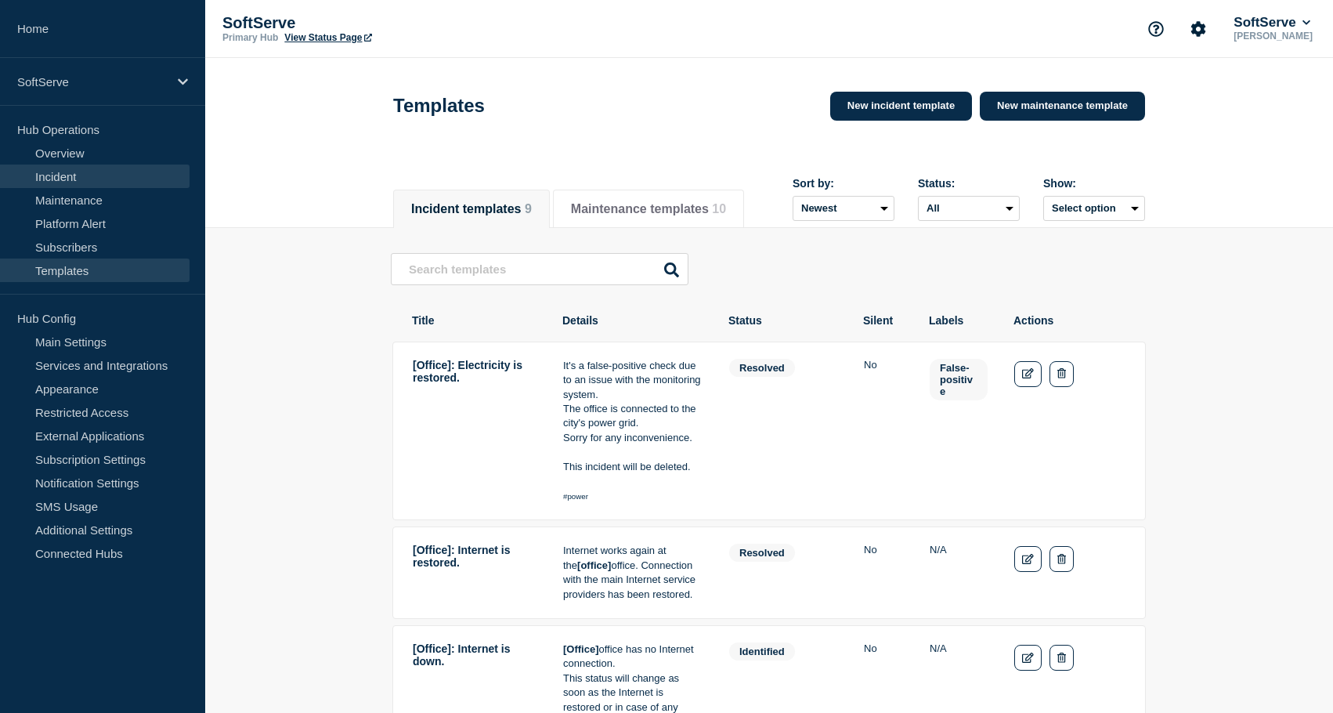
click at [92, 180] on link "Incident" at bounding box center [95, 177] width 190 height 24
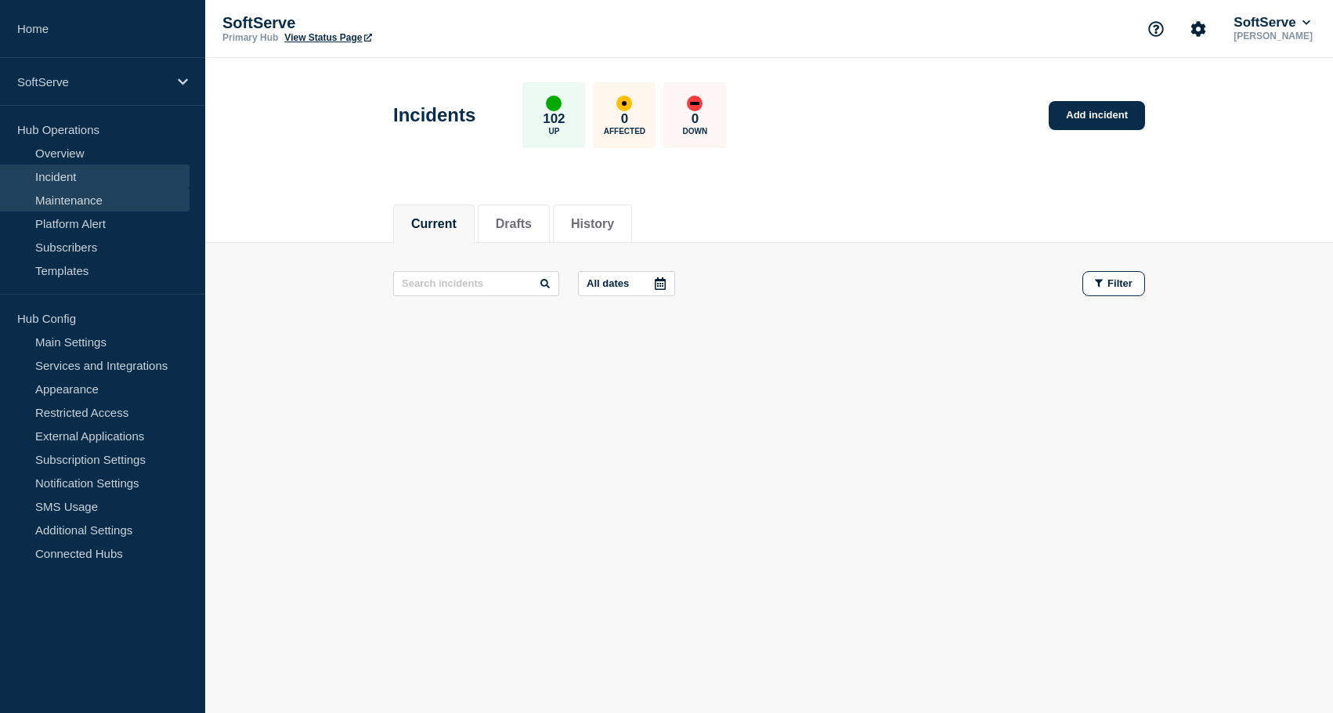
click at [92, 197] on link "Maintenance" at bounding box center [95, 200] width 190 height 24
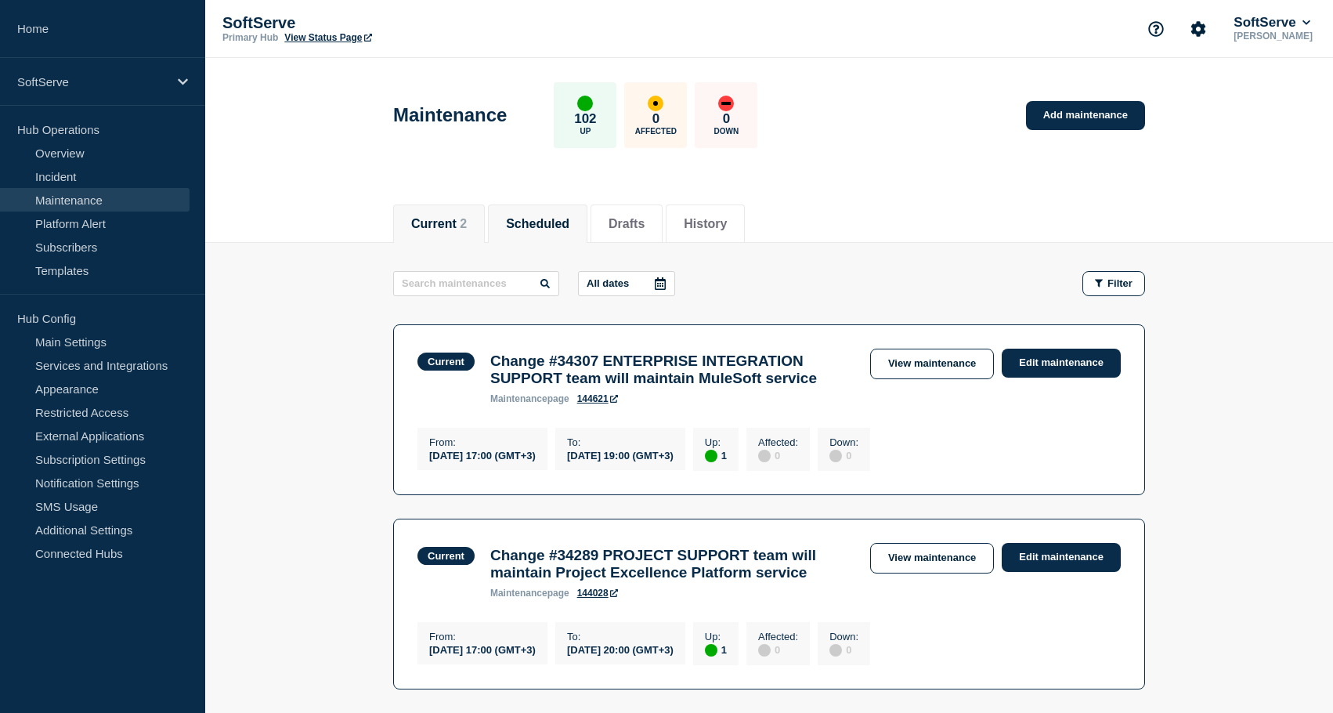
click at [547, 218] on button "Scheduled" at bounding box center [537, 224] width 63 height 14
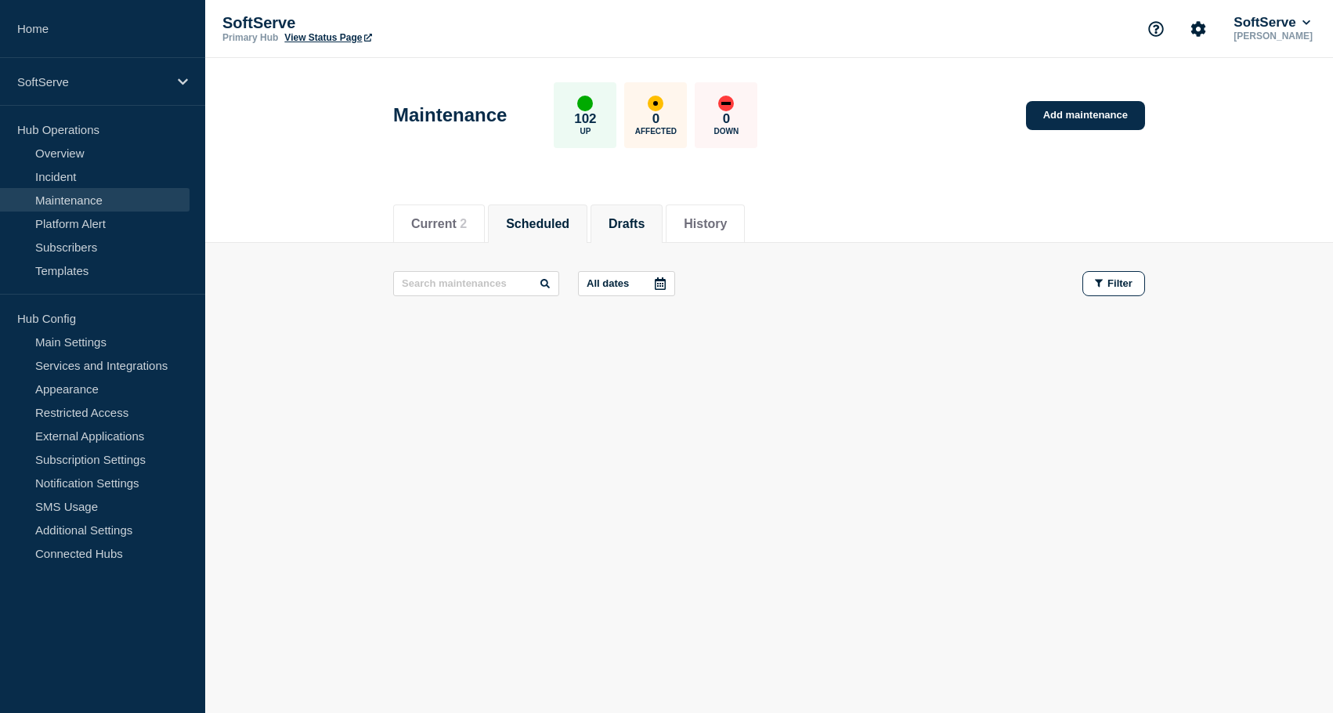
click at [626, 222] on button "Drafts" at bounding box center [627, 224] width 36 height 14
click at [705, 222] on button "History" at bounding box center [705, 224] width 43 height 14
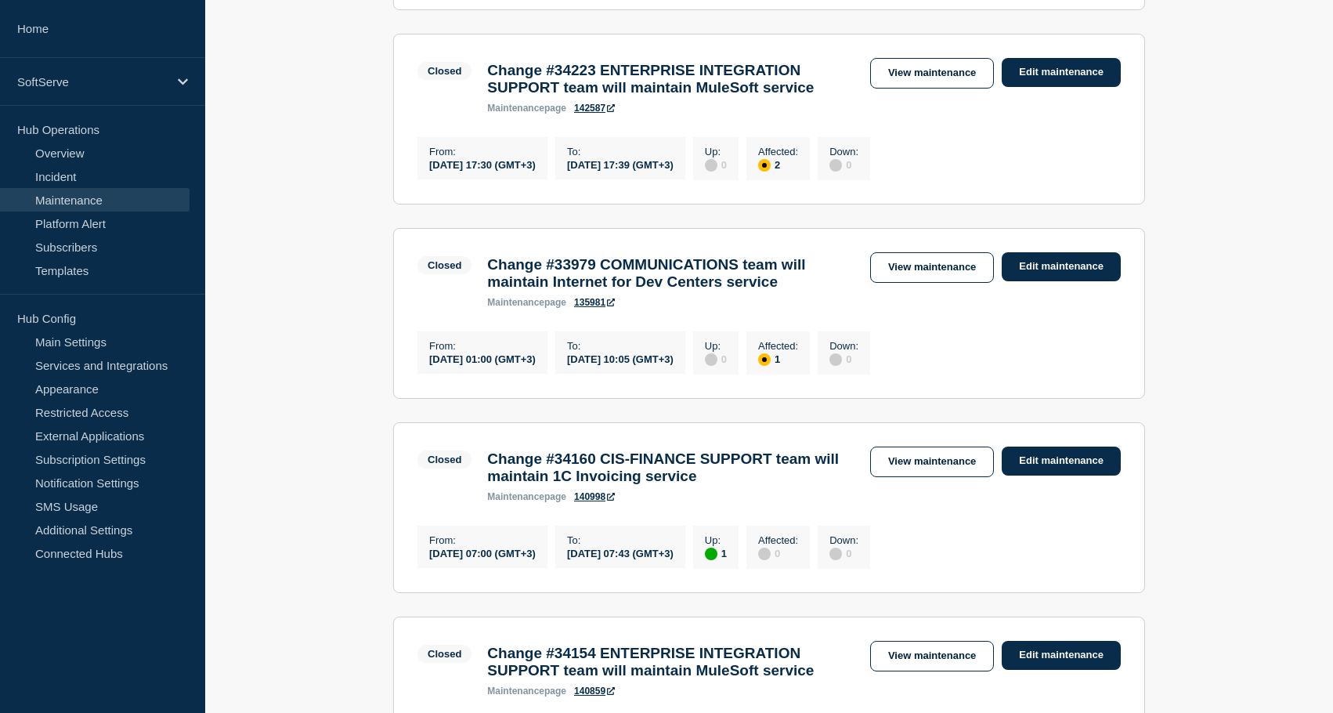
scroll to position [1264, 0]
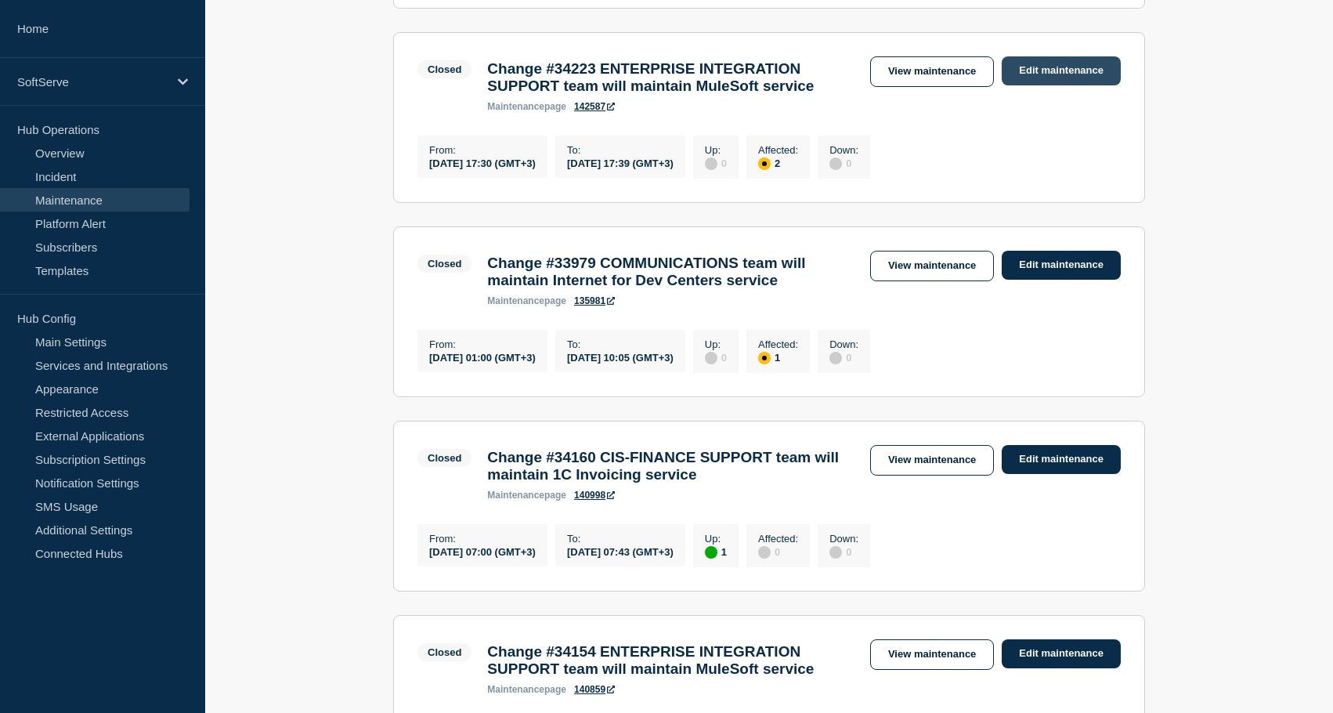
click at [1066, 85] on link "Edit maintenance" at bounding box center [1061, 70] width 119 height 29
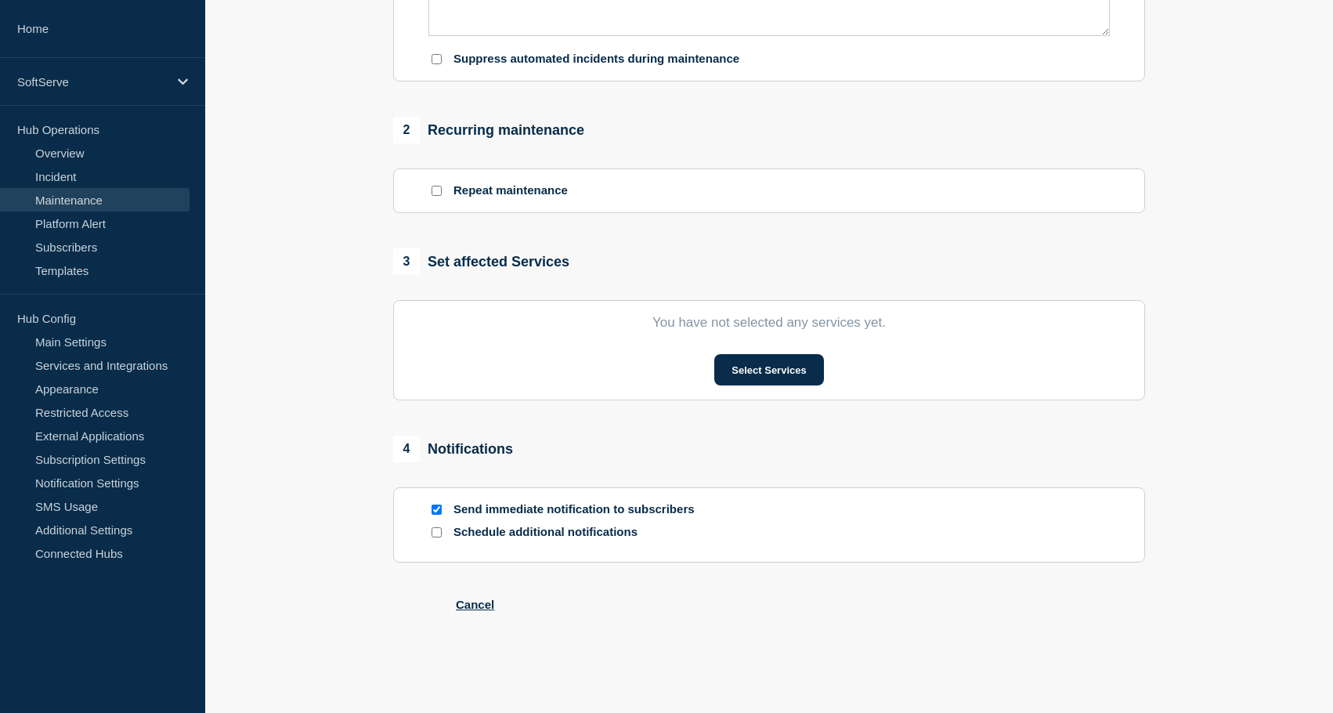
type input "Change #34223 ENTERPRISE INTEGRATION SUPPORT team will maintain MuleSoft service"
type input "[DATE]"
type input "17:30"
type input "[DATE]"
type input "17:39"
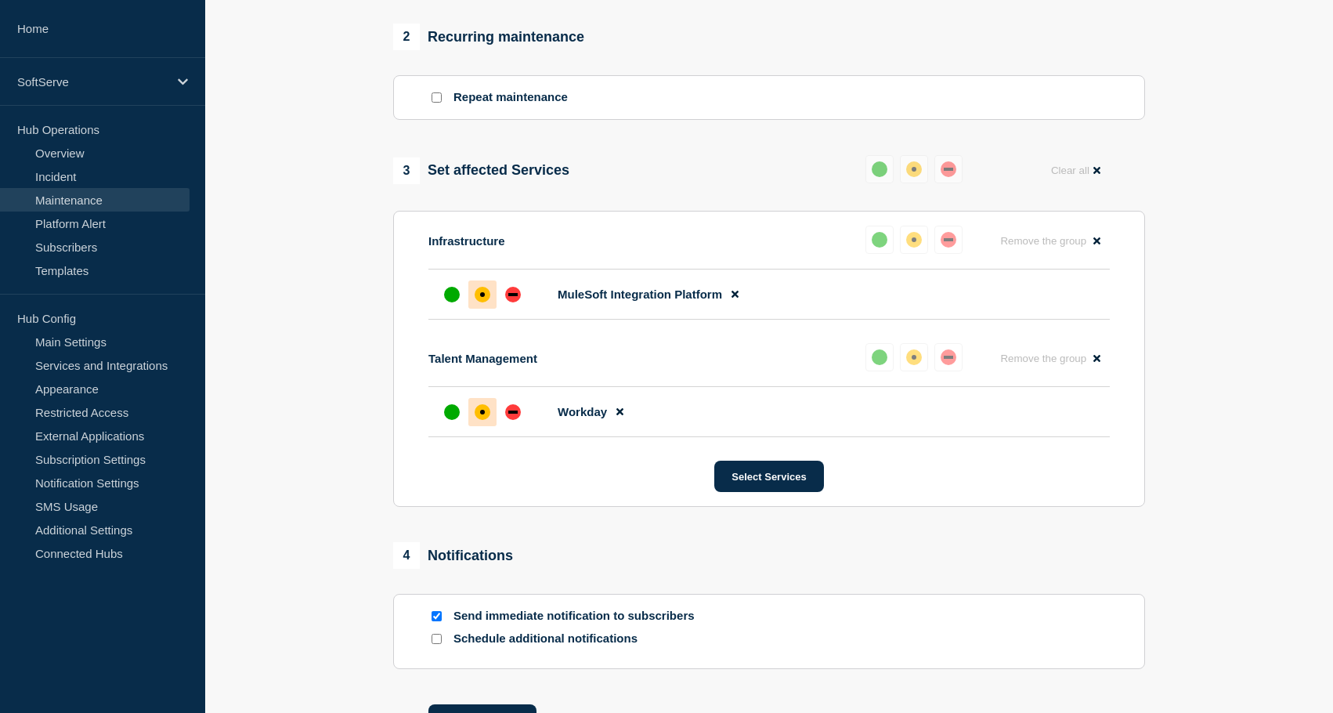
scroll to position [697, 0]
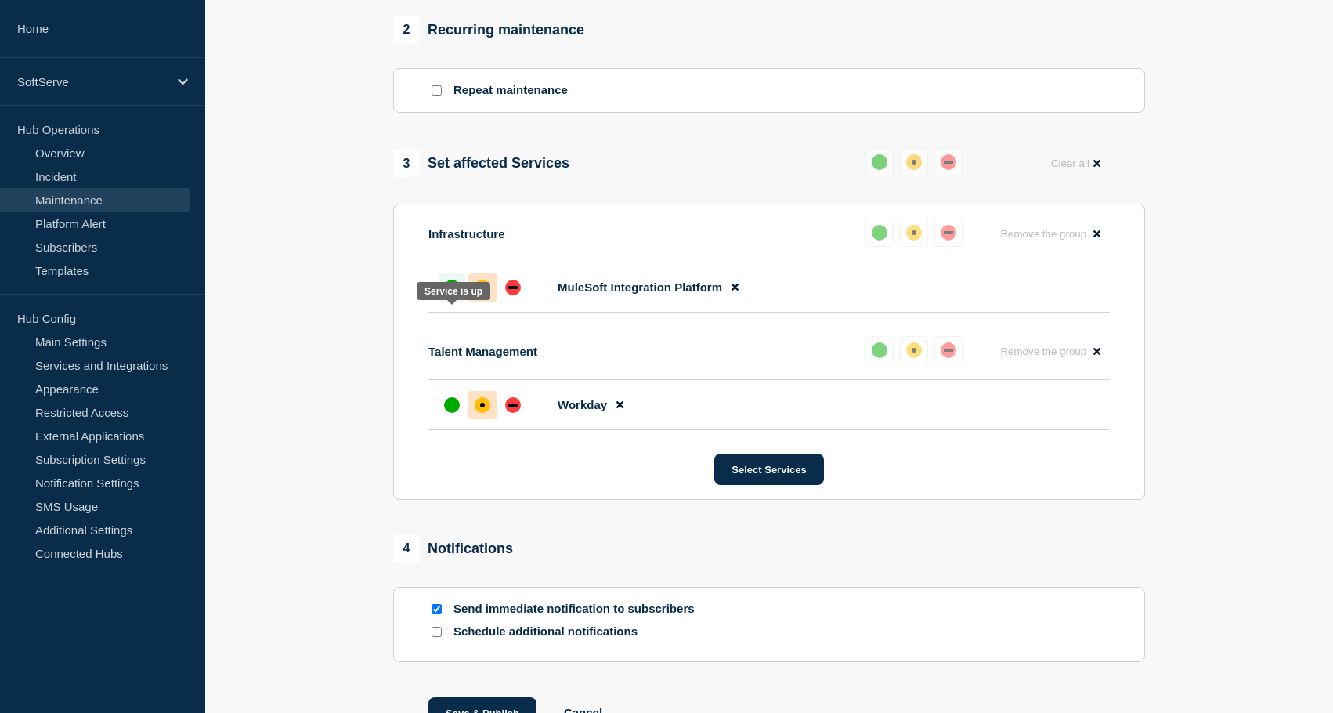
click at [447, 295] on div "up" at bounding box center [452, 288] width 16 height 16
click at [441, 419] on div at bounding box center [452, 405] width 28 height 28
click at [356, 423] on section "1 Provide details Title (required) Change #34223 ENTERPRISE INTEGRATION SUPPORT…" at bounding box center [769, 124] width 1128 height 1287
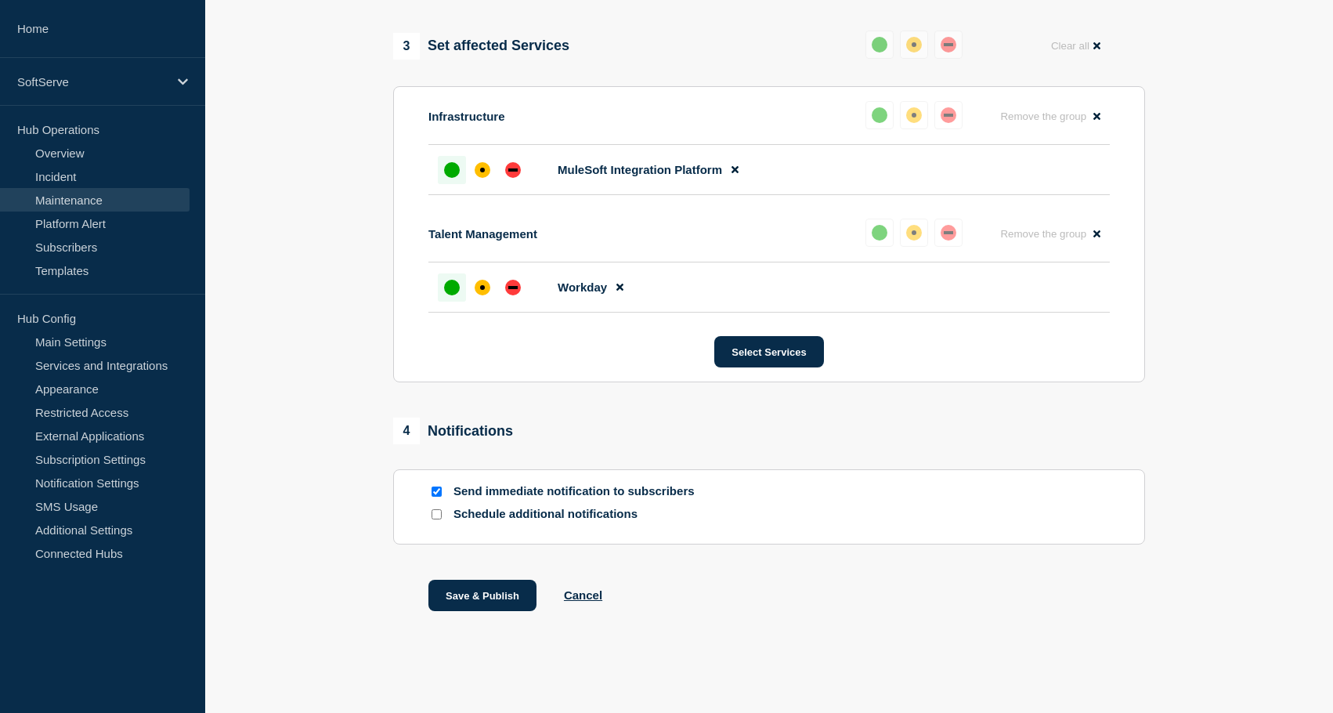
scroll to position [837, 0]
click at [576, 602] on button "Cancel" at bounding box center [583, 594] width 38 height 13
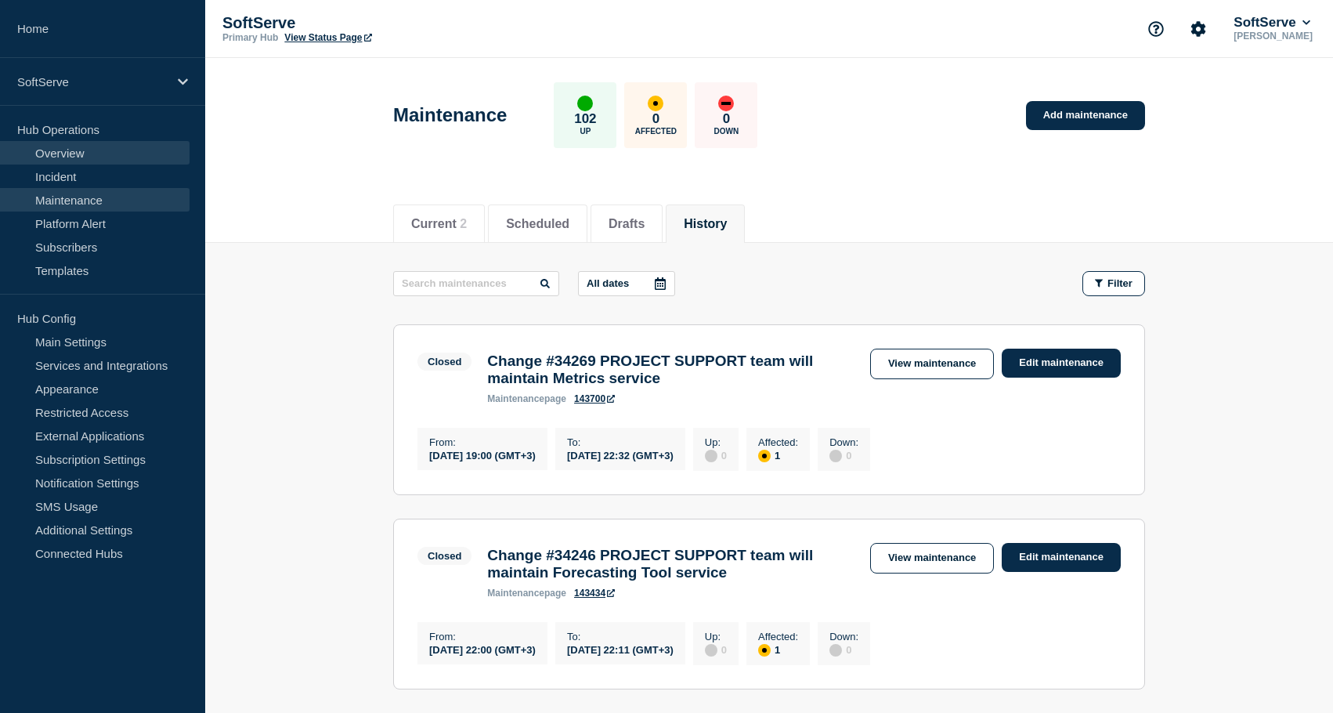
click at [74, 150] on link "Overview" at bounding box center [95, 153] width 190 height 24
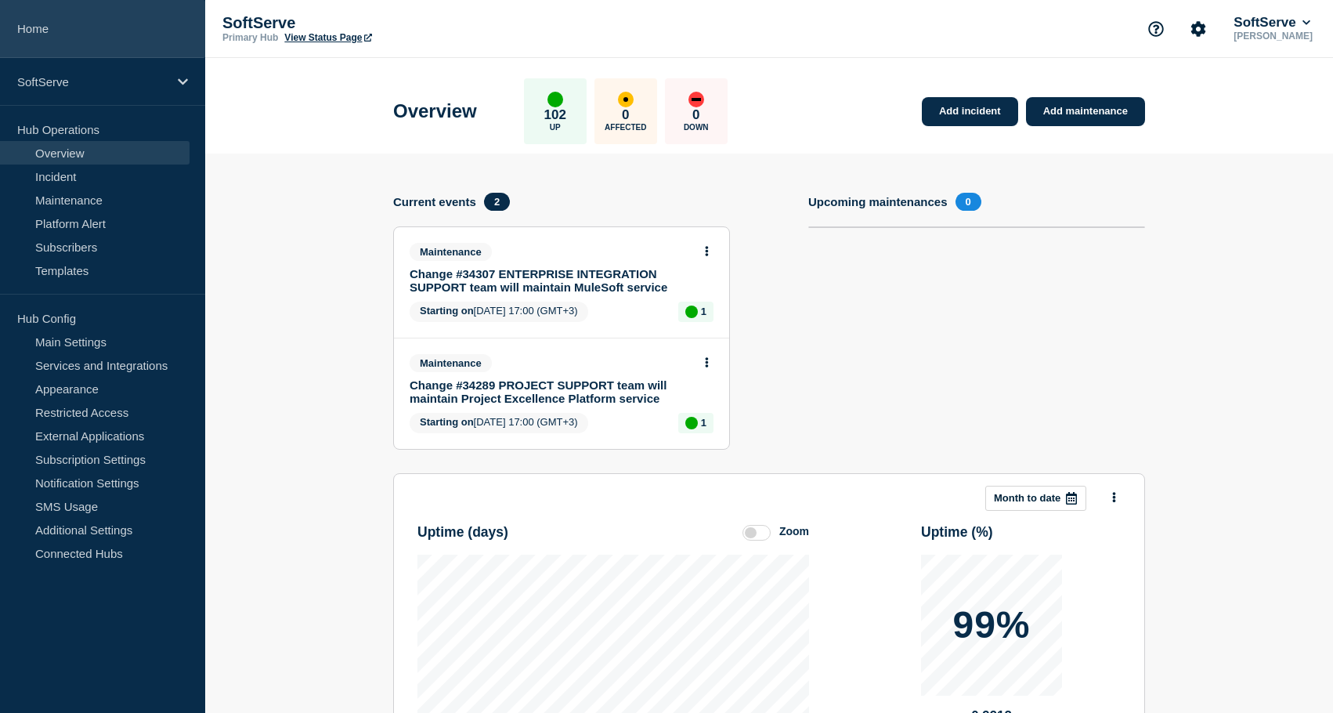
click at [68, 38] on link "Home" at bounding box center [102, 29] width 205 height 58
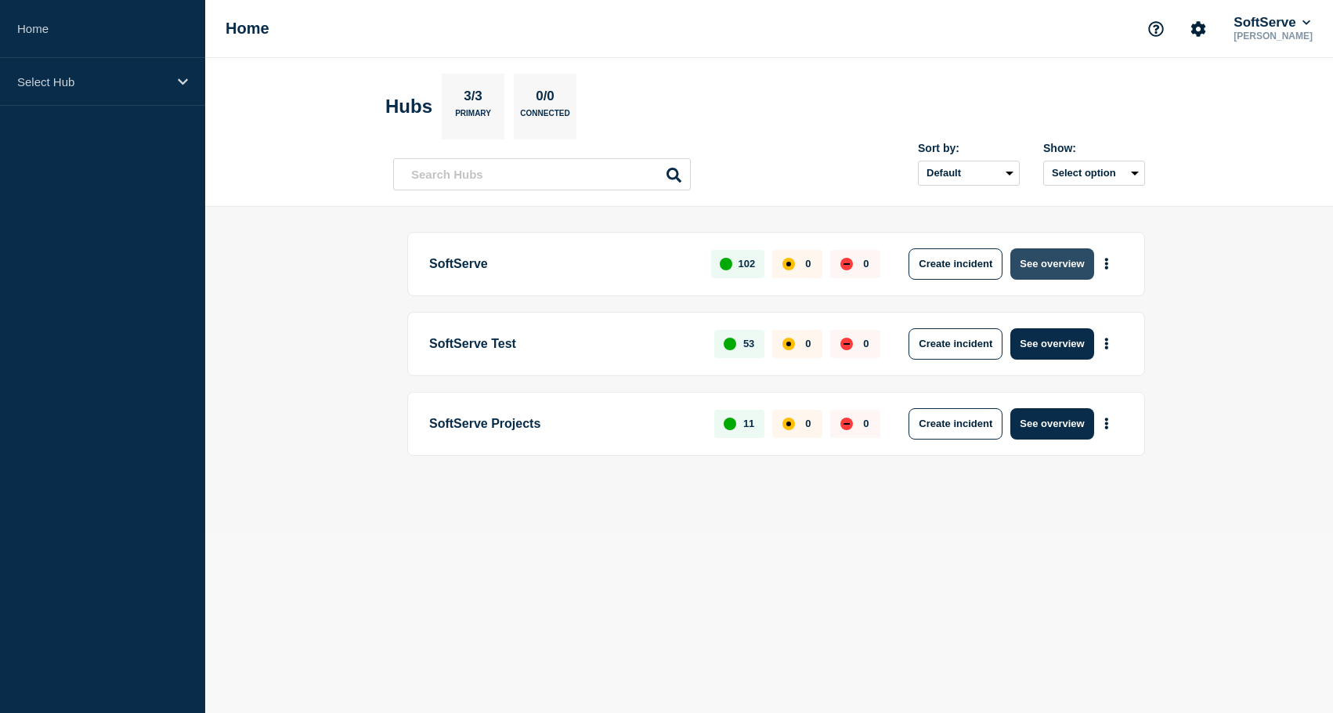
click at [1065, 277] on button "See overview" at bounding box center [1052, 263] width 83 height 31
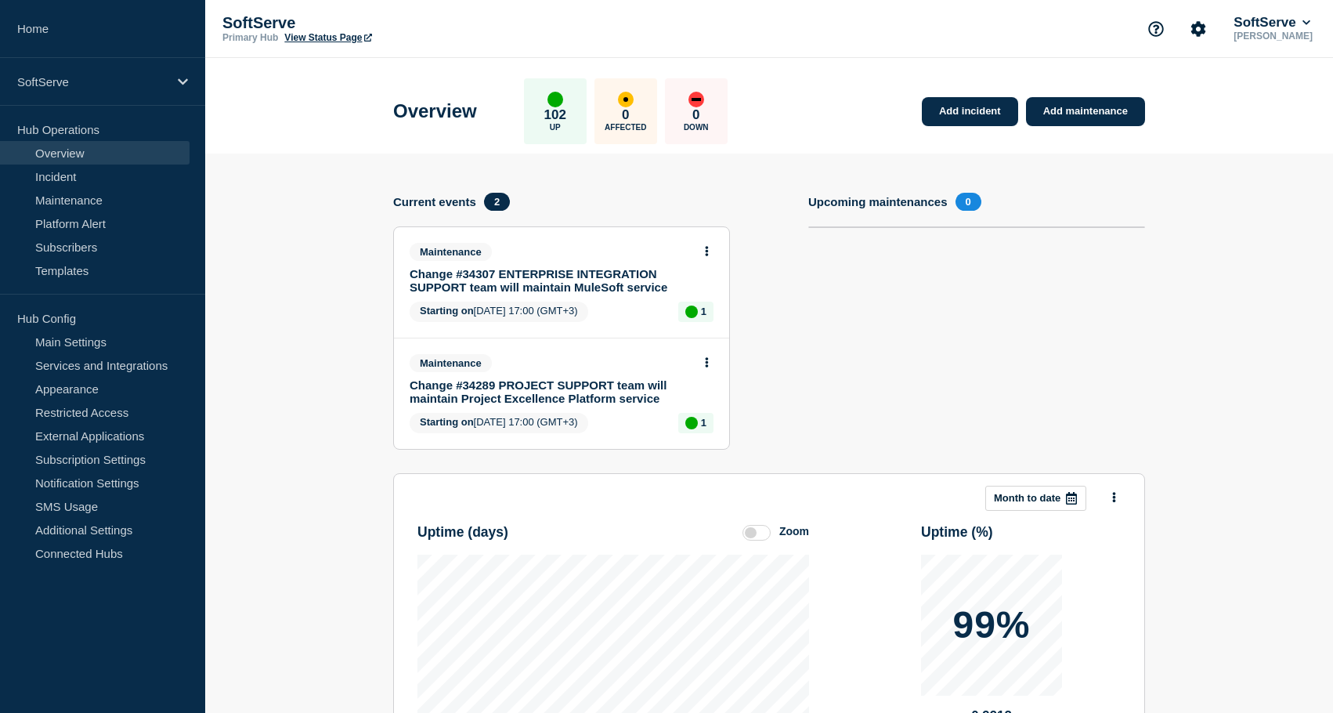
click at [335, 33] on link "View Status Page" at bounding box center [327, 37] width 87 height 11
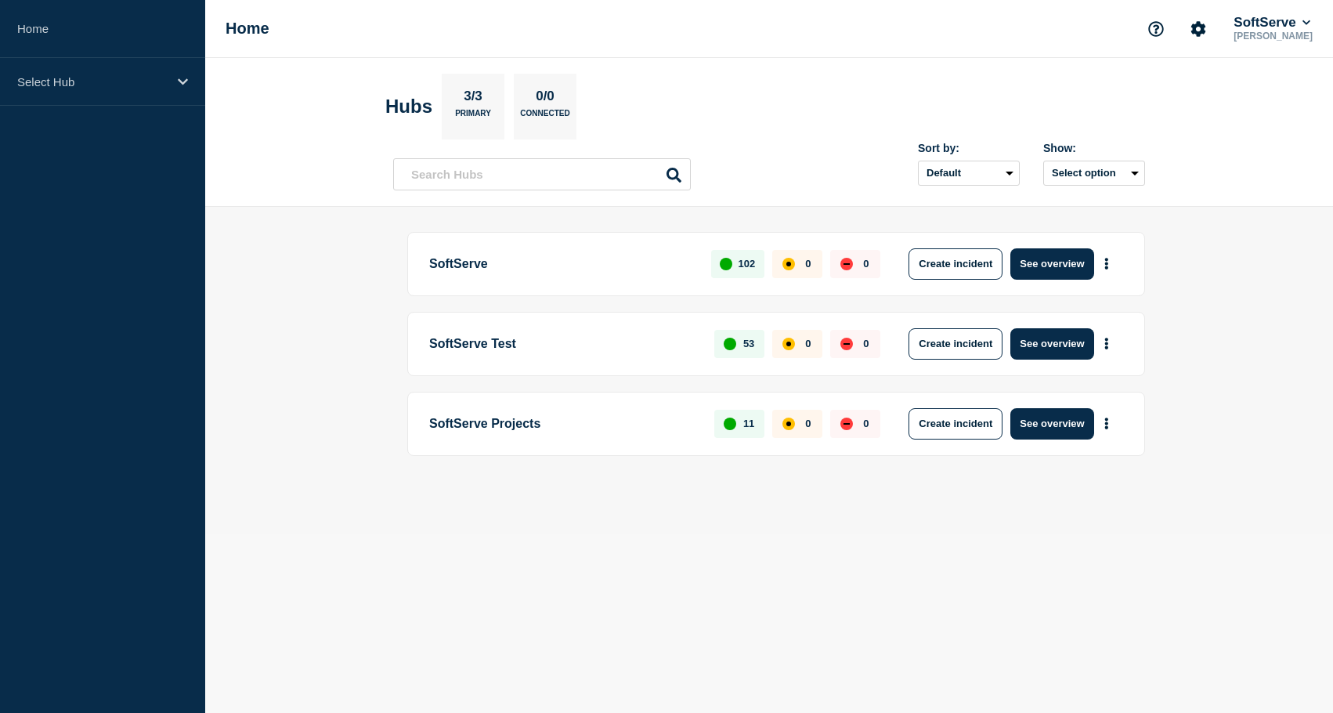
click at [1090, 247] on div "SoftServe 102 0 0 Create incident See overview" at bounding box center [776, 264] width 738 height 64
click at [1065, 259] on button "See overview" at bounding box center [1052, 263] width 83 height 31
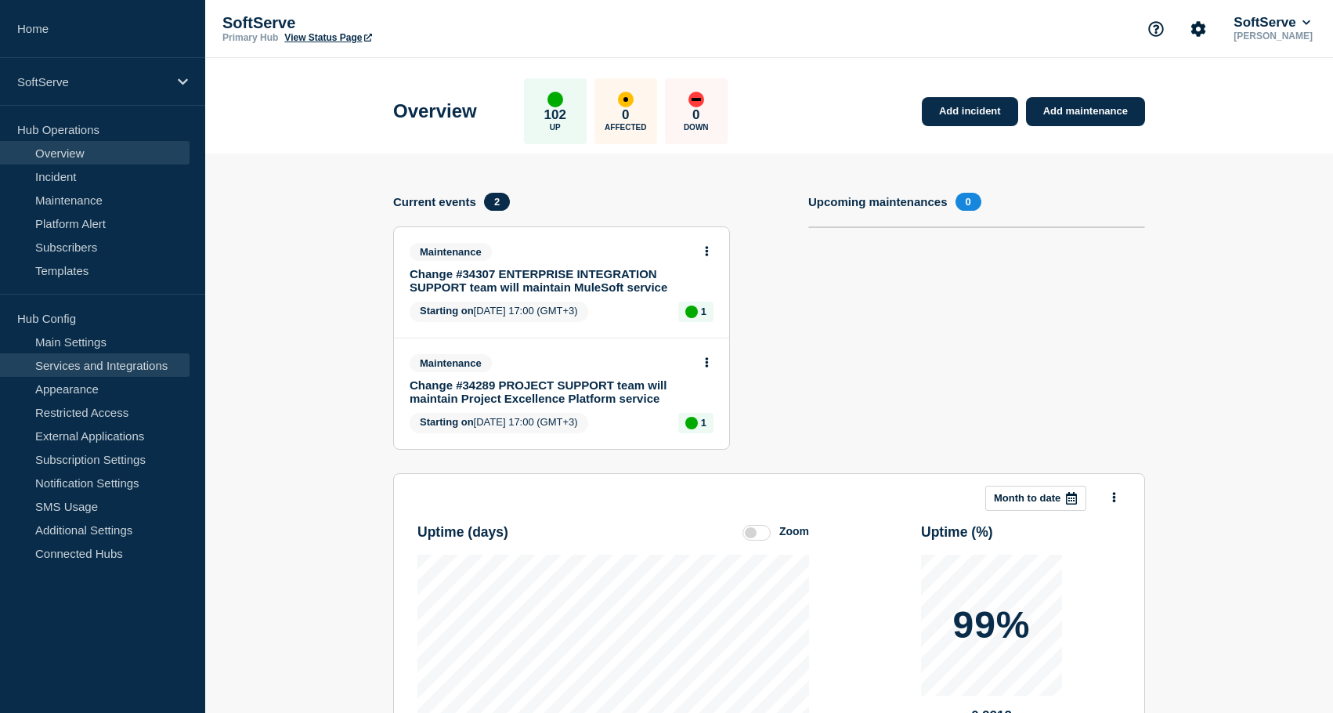
click at [98, 363] on link "Services and Integrations" at bounding box center [95, 365] width 190 height 24
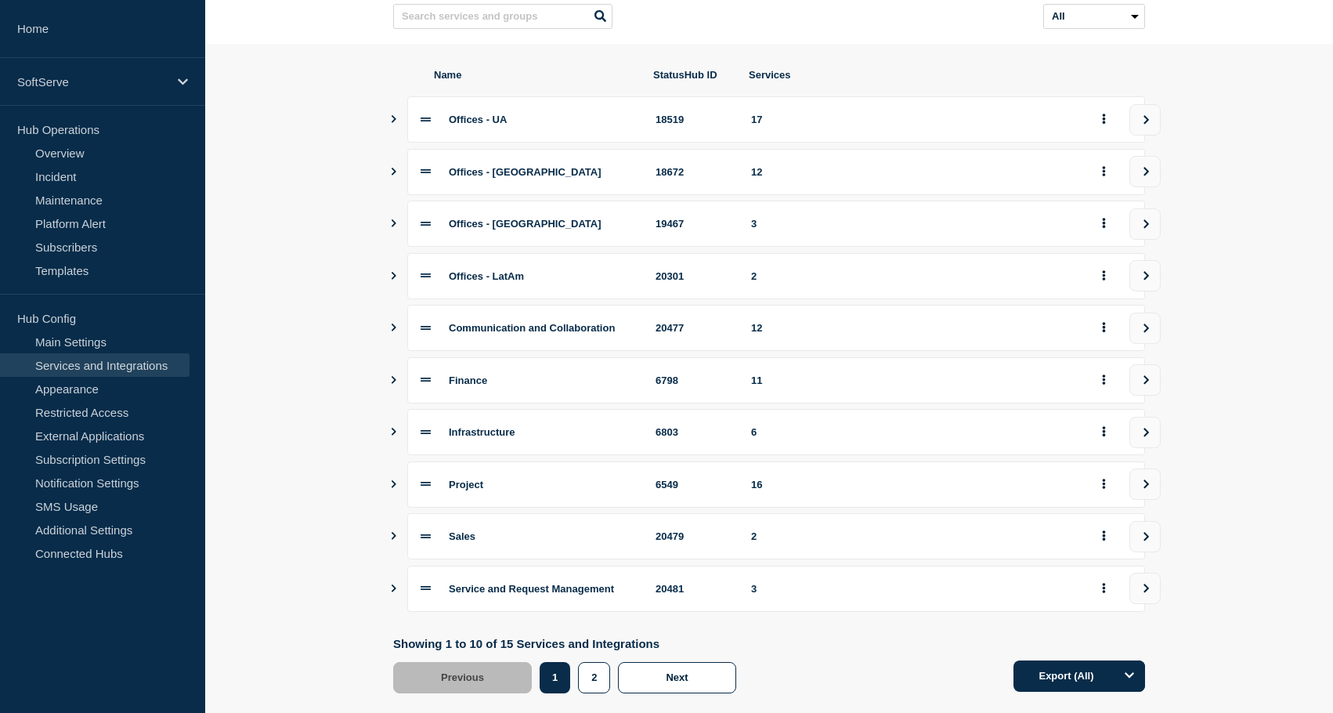
scroll to position [198, 0]
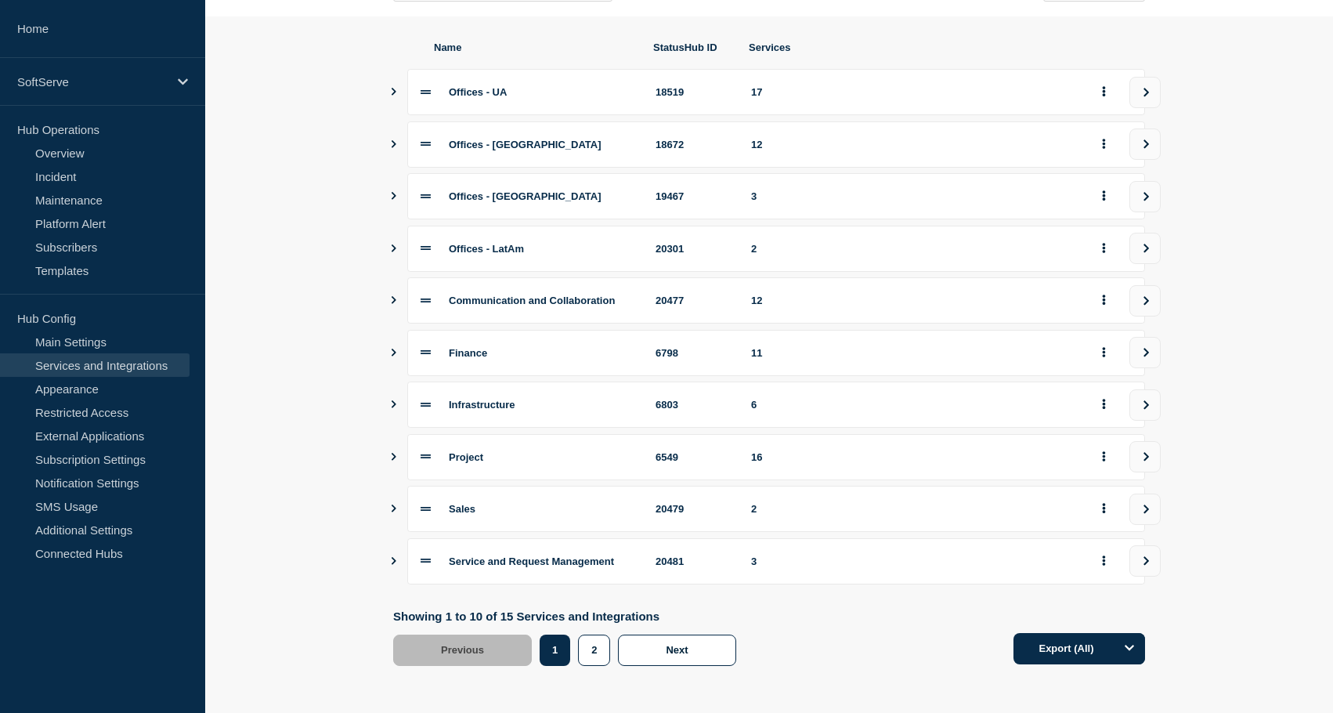
click at [396, 285] on button "Show services" at bounding box center [394, 300] width 8 height 46
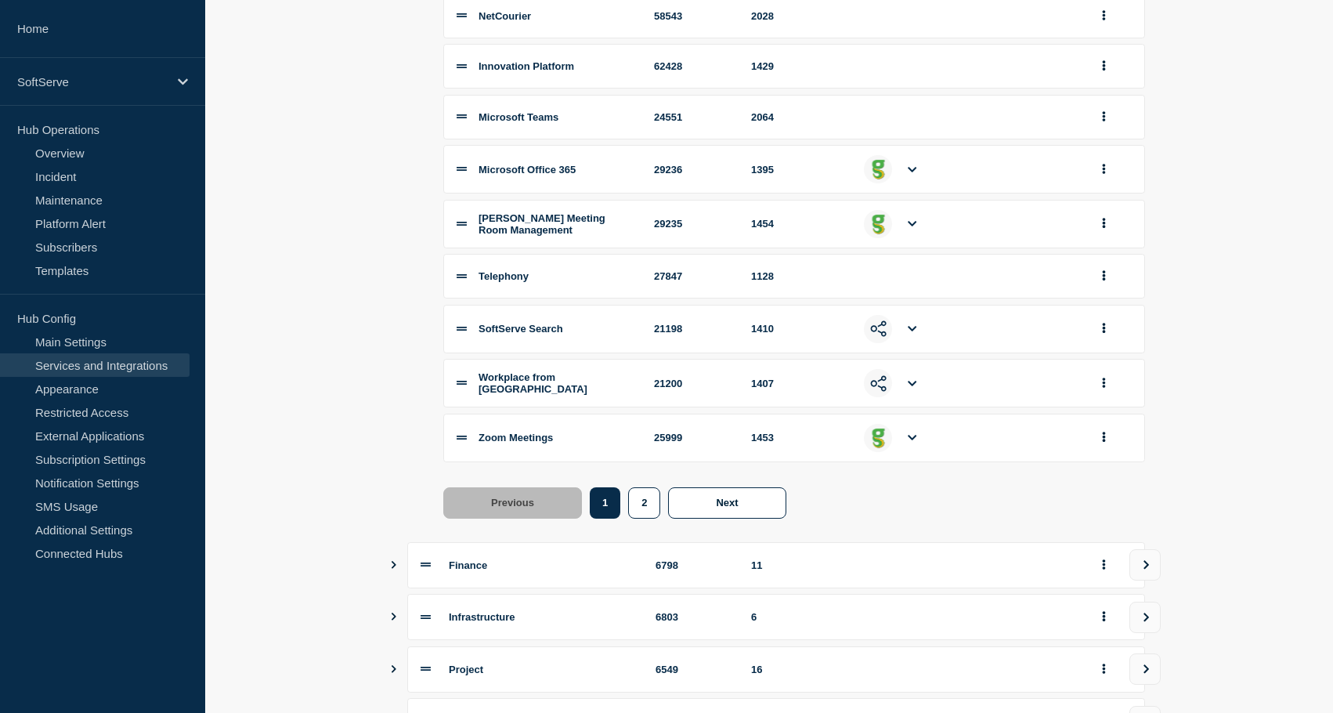
scroll to position [614, 0]
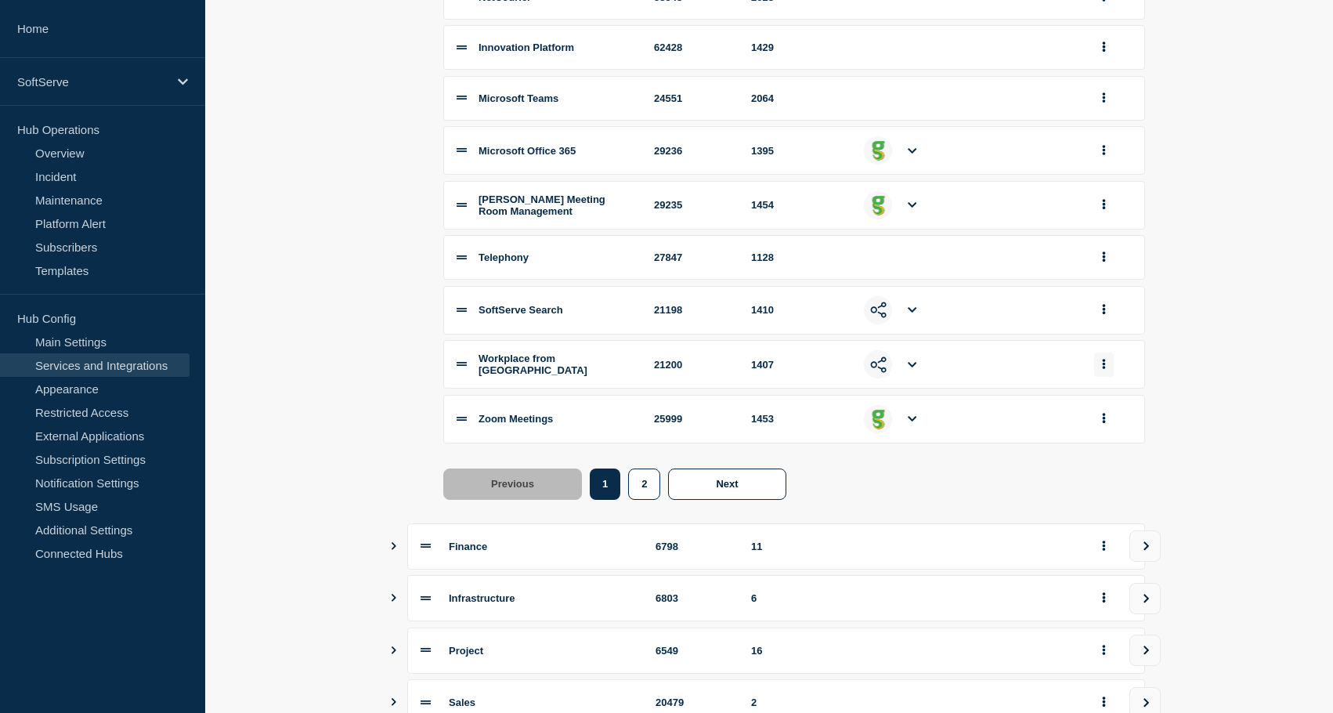
click at [1105, 369] on icon "group actions" at bounding box center [1104, 364] width 3 height 10
click at [1127, 430] on button "Delete" at bounding box center [1113, 418] width 78 height 24
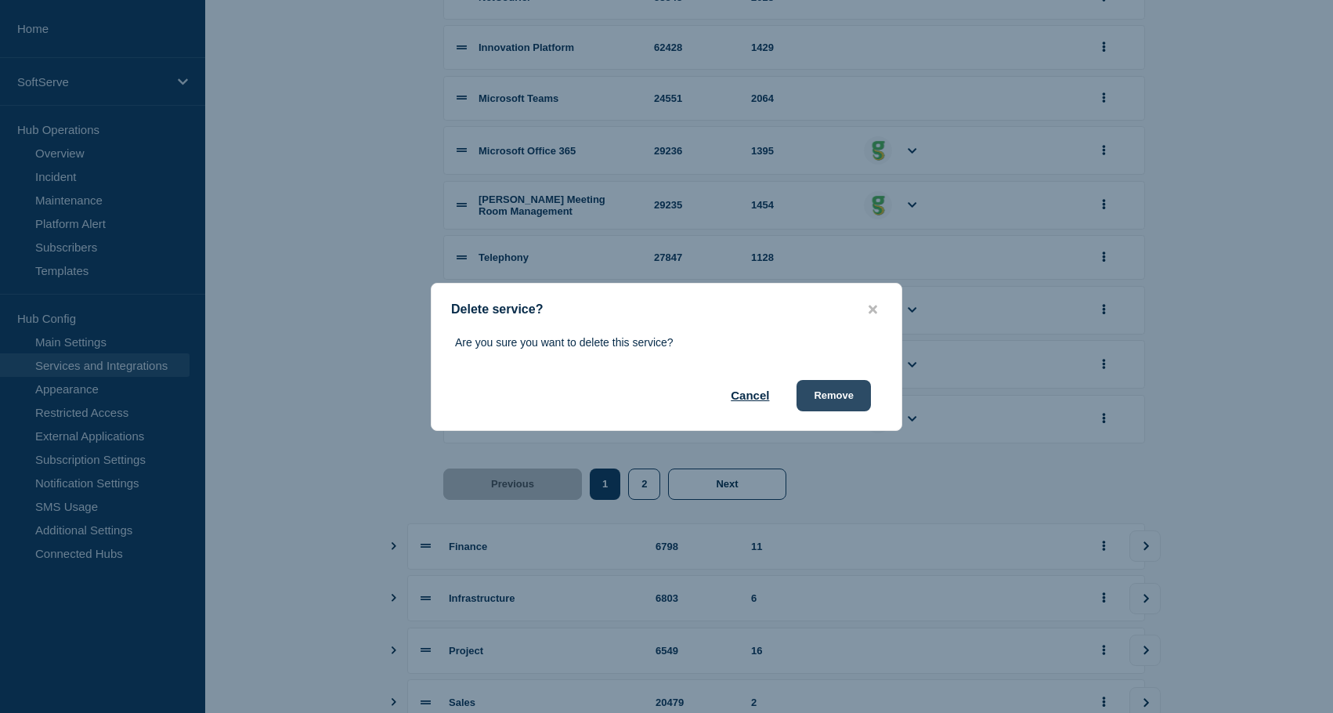
click at [838, 392] on button "Remove" at bounding box center [834, 395] width 74 height 31
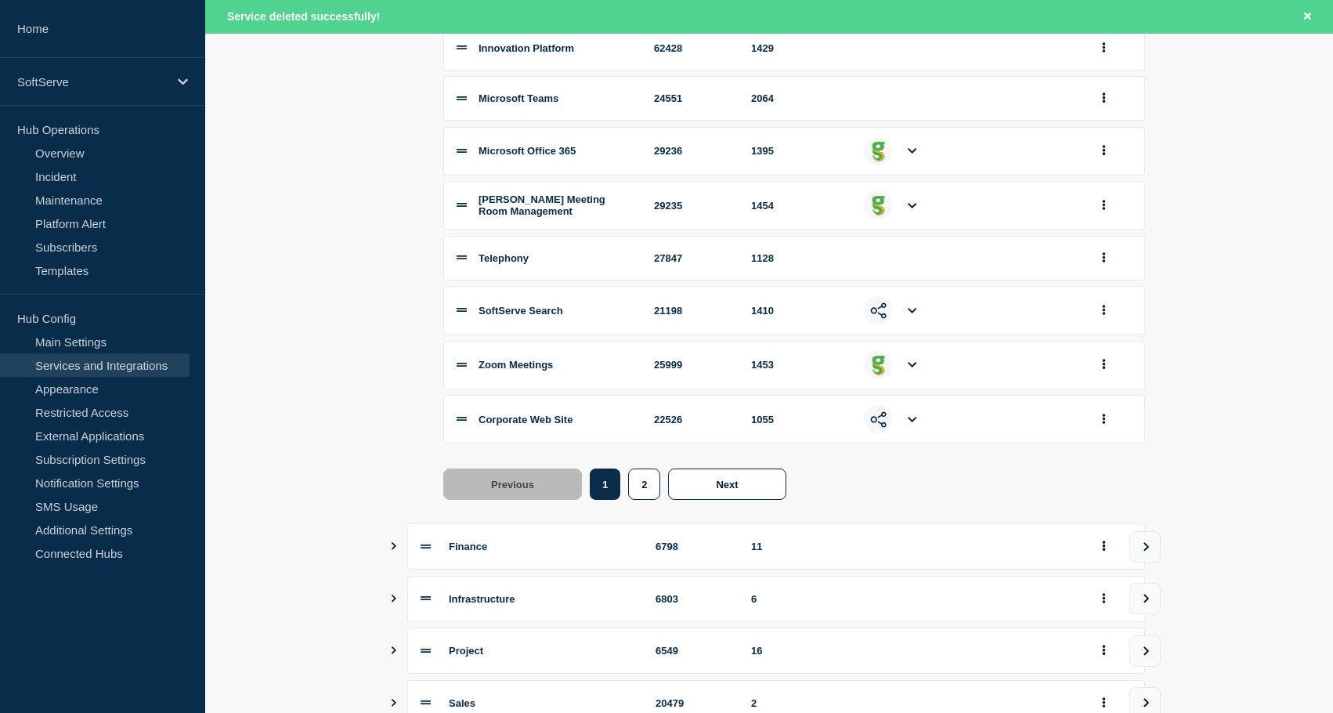
click at [374, 275] on section "Name StatusHub ID Services Offices - UA 18519 17 Offices - EU 18672 12 Offices …" at bounding box center [769, 232] width 1128 height 1301
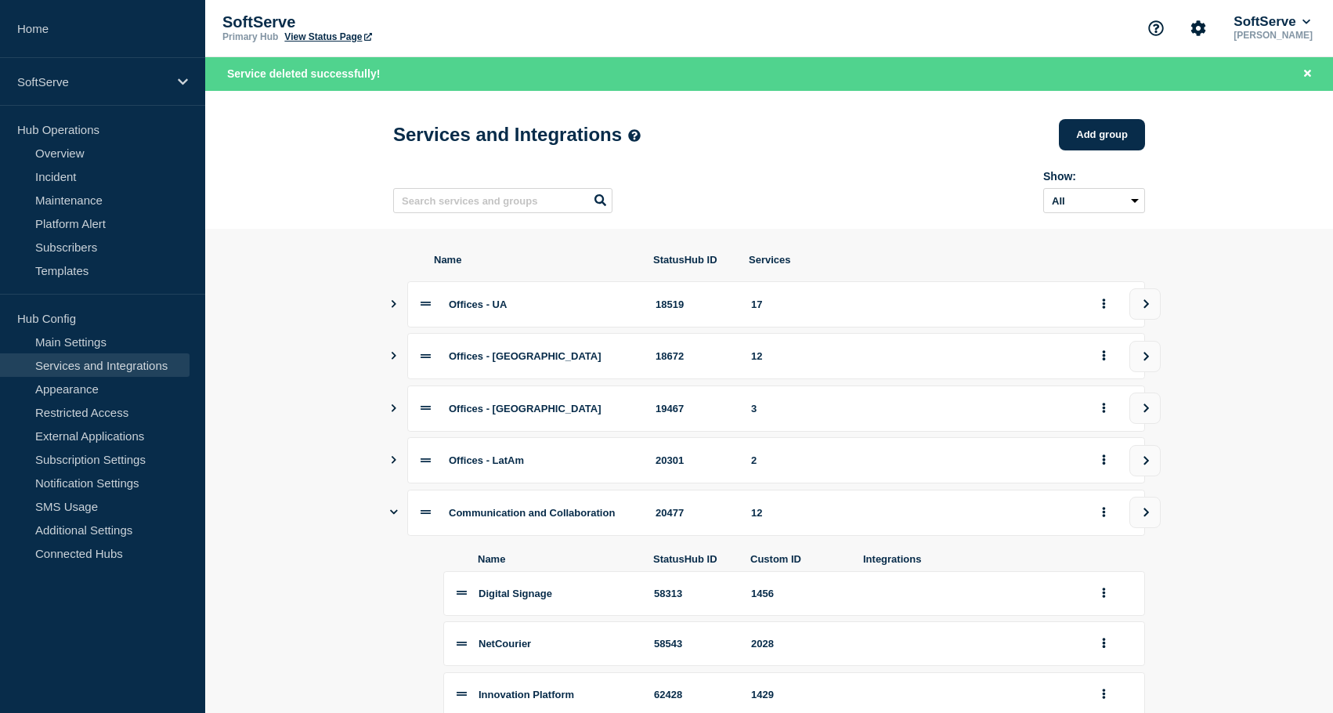
scroll to position [0, 0]
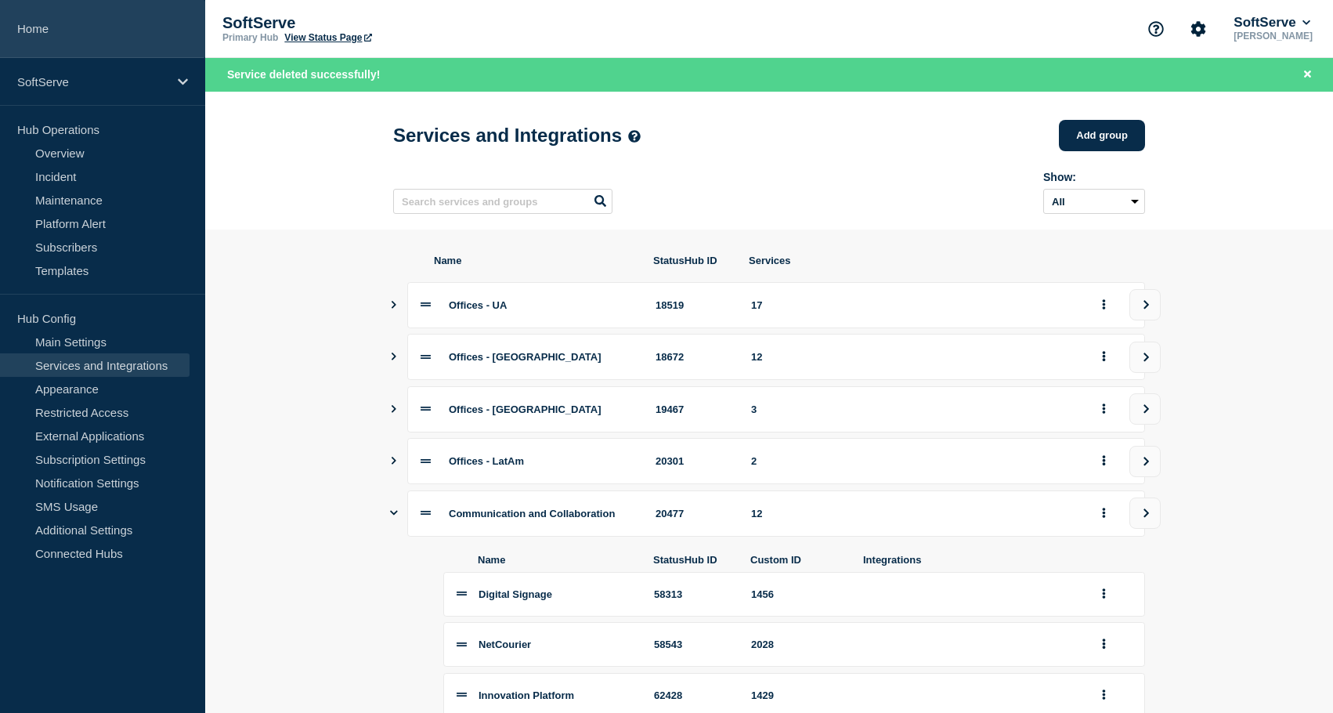
click at [59, 31] on link "Home" at bounding box center [102, 29] width 205 height 58
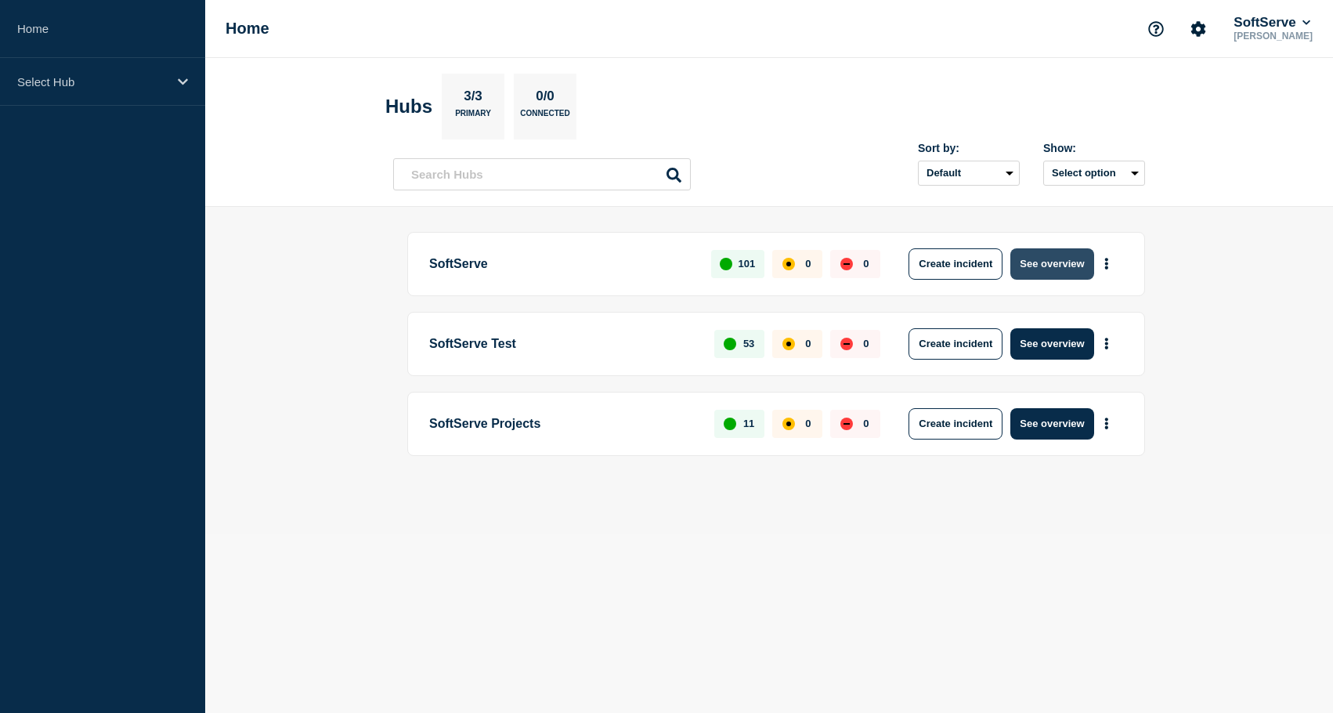
click at [1042, 261] on button "See overview" at bounding box center [1052, 263] width 83 height 31
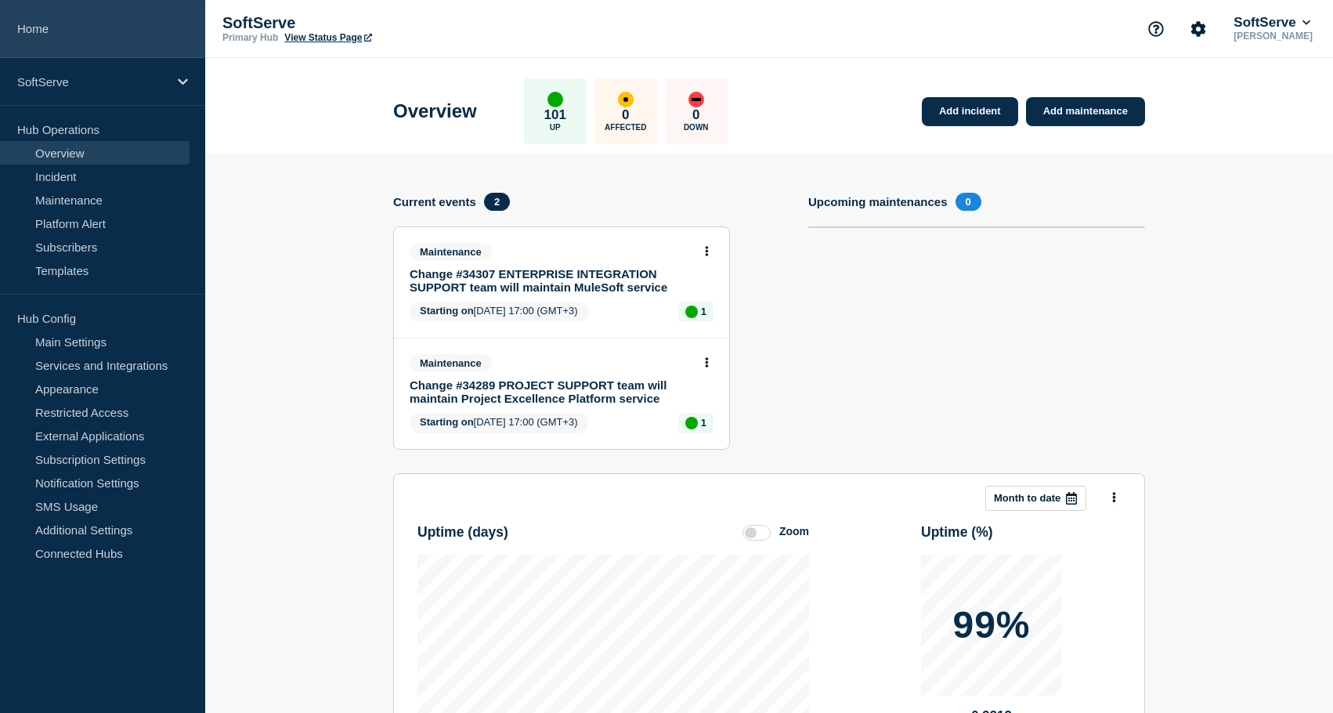
click at [46, 29] on link "Home" at bounding box center [102, 29] width 205 height 58
